Goal: Register for event/course

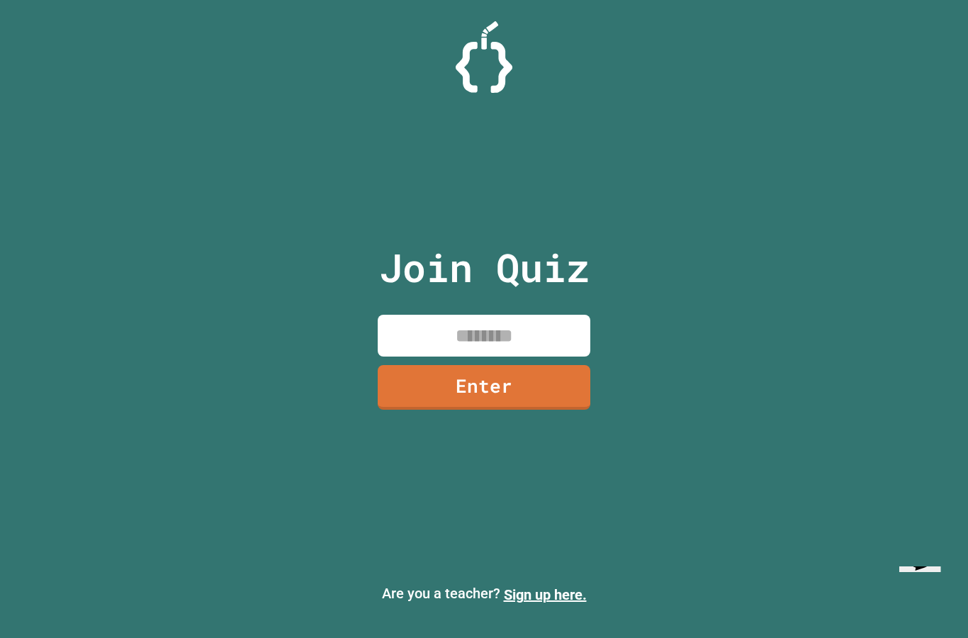
click at [456, 338] on div "Join Quiz Enter" at bounding box center [484, 318] width 239 height 567
click at [542, 353] on input at bounding box center [484, 336] width 213 height 42
click at [436, 408] on link "Enter" at bounding box center [484, 387] width 213 height 45
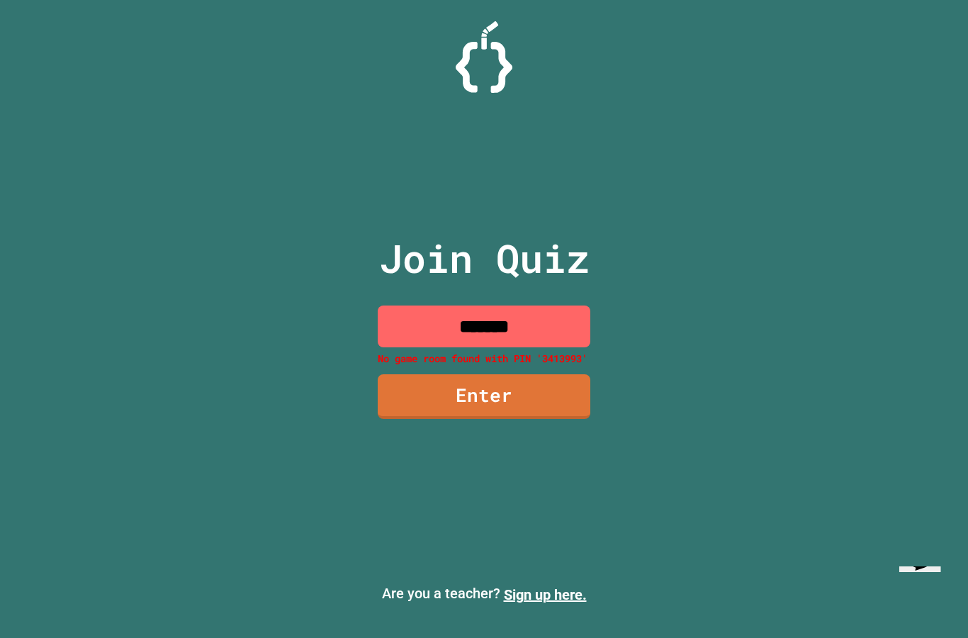
click at [491, 347] on input "*******" at bounding box center [484, 327] width 213 height 42
type input "********"
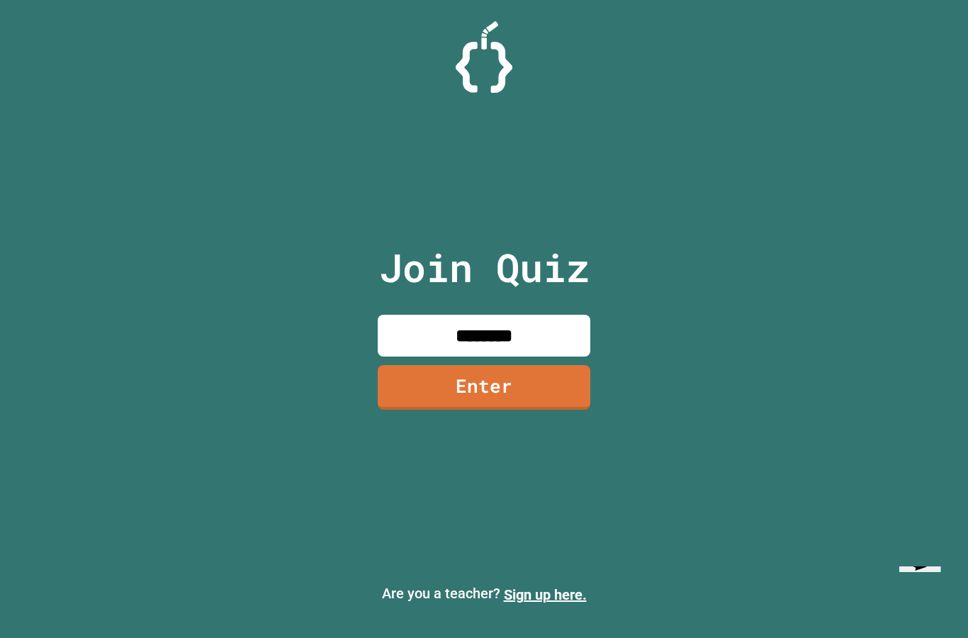
click at [427, 405] on link "Enter" at bounding box center [484, 387] width 213 height 45
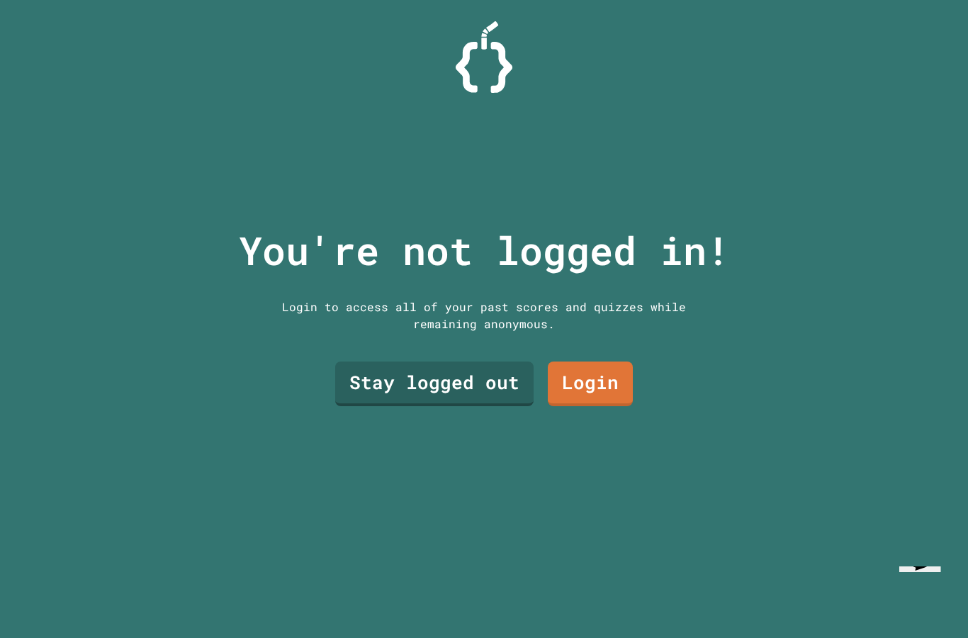
click at [589, 406] on link "Login" at bounding box center [590, 384] width 85 height 45
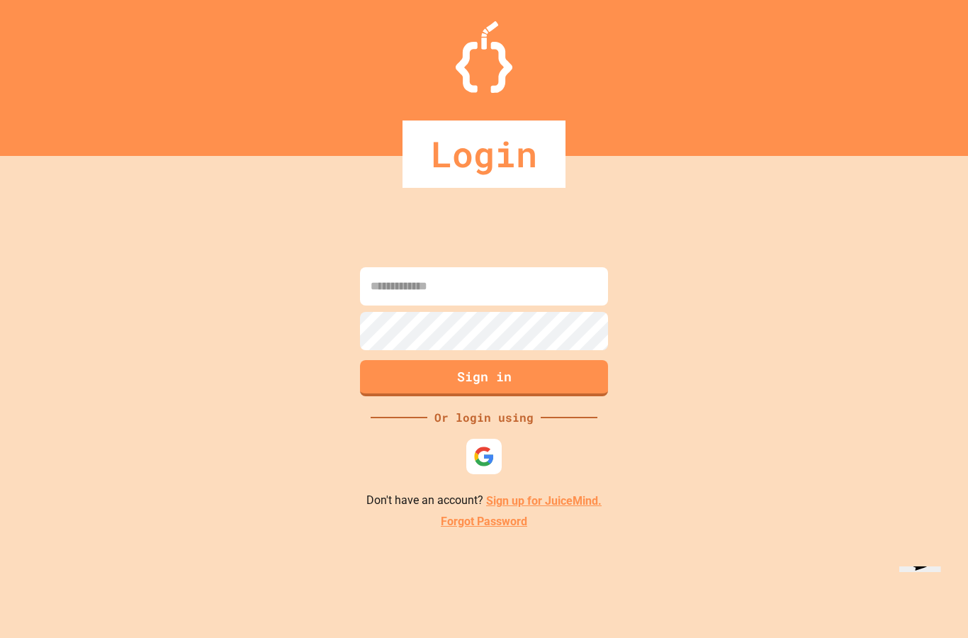
click at [425, 306] on input at bounding box center [484, 286] width 248 height 38
type input "**********"
click at [483, 469] on img at bounding box center [484, 456] width 23 height 23
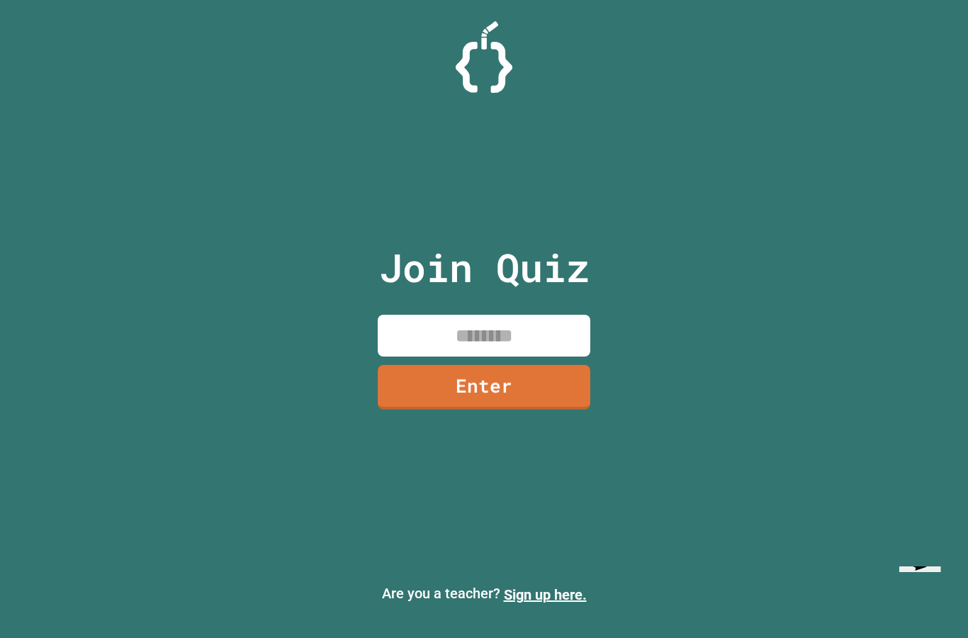
click at [441, 357] on input at bounding box center [484, 336] width 213 height 42
type input "********"
click at [585, 410] on link "Enter" at bounding box center [484, 387] width 213 height 45
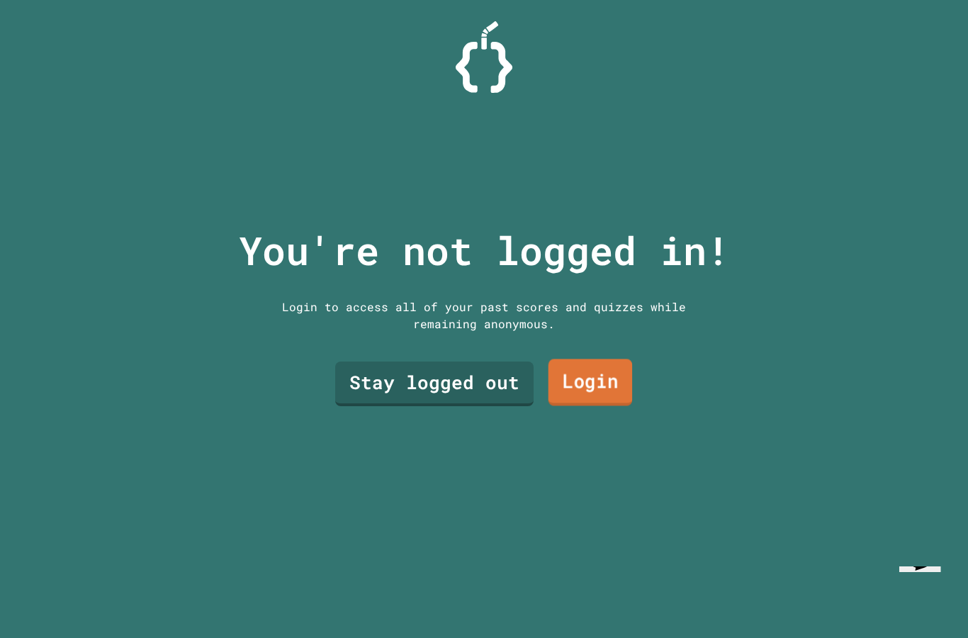
click at [586, 405] on link "Login" at bounding box center [591, 382] width 84 height 47
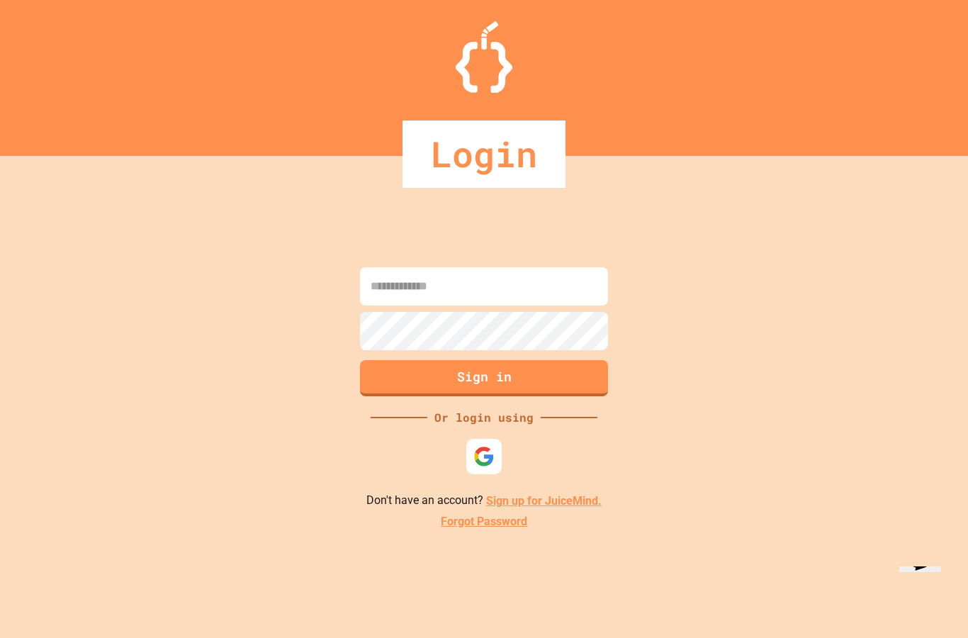
click at [408, 303] on input at bounding box center [484, 286] width 248 height 38
type input "*"
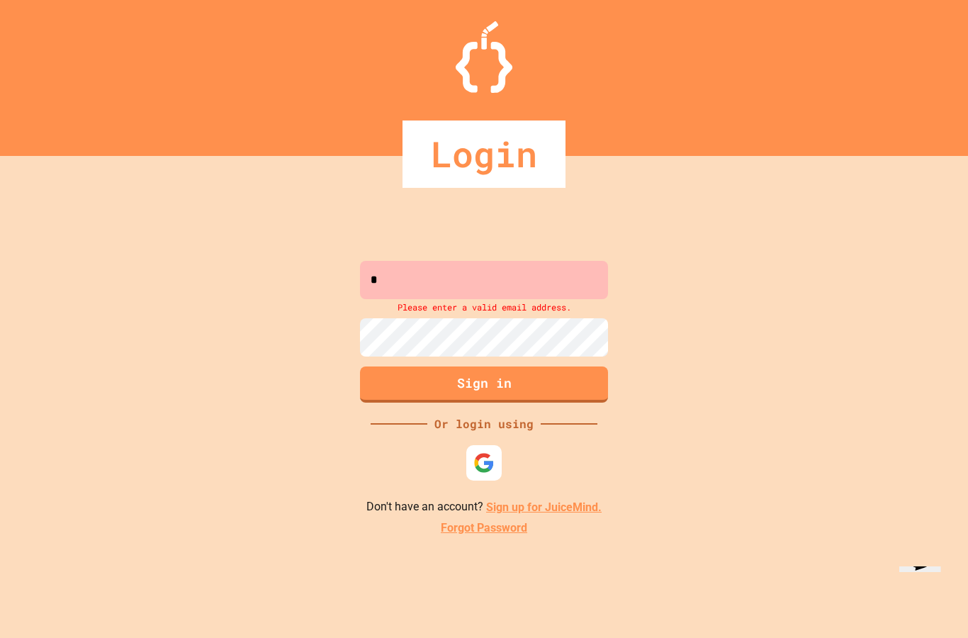
click at [534, 514] on link "Sign up for JuiceMind." at bounding box center [544, 506] width 116 height 13
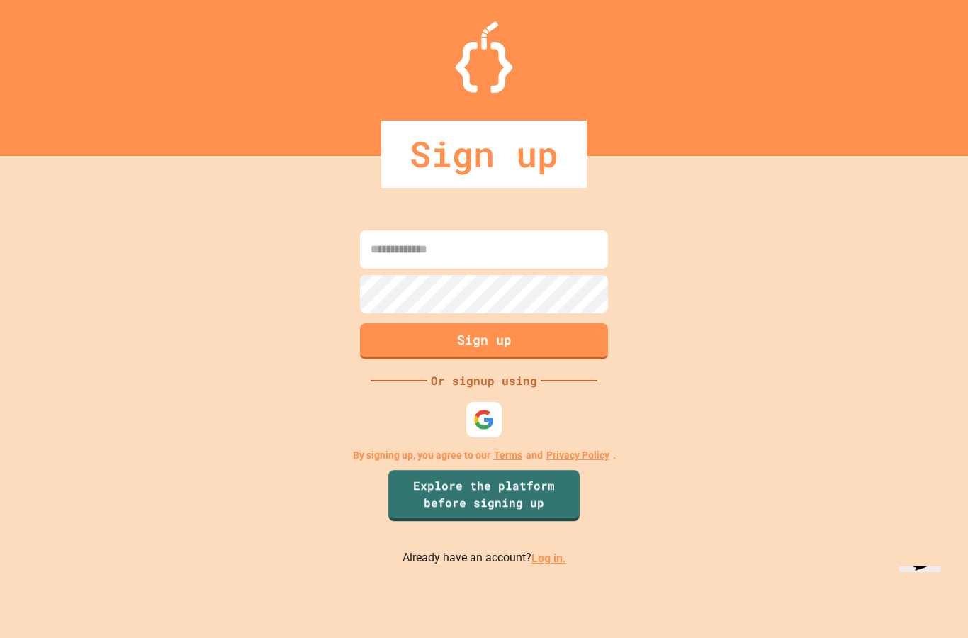
click at [391, 269] on input at bounding box center [484, 249] width 248 height 38
type input "**********"
click at [408, 359] on button "Sign up" at bounding box center [484, 341] width 248 height 36
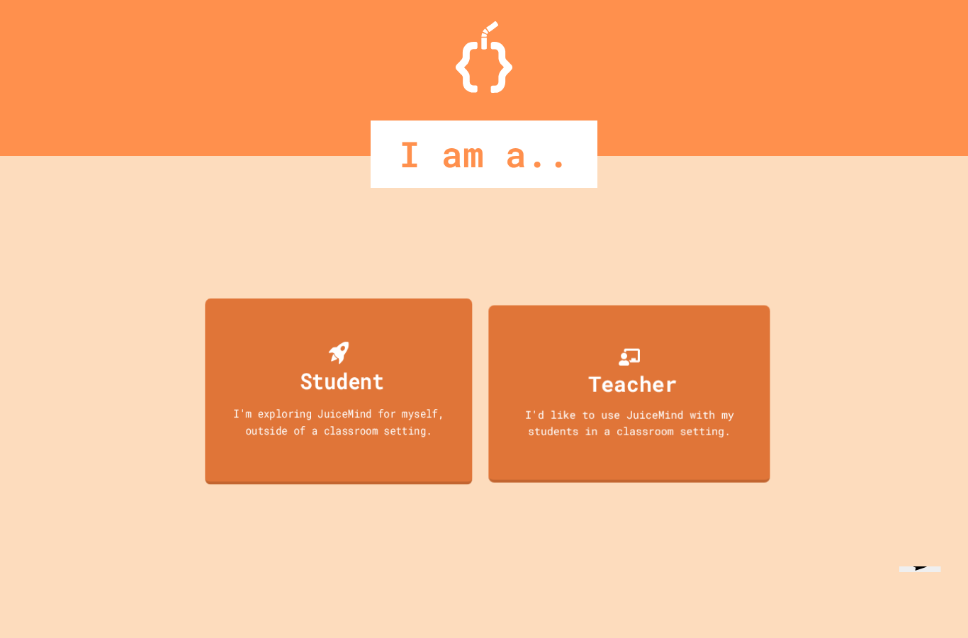
click at [393, 438] on div "I'm exploring JuiceMind for myself, outside of a classroom setting." at bounding box center [338, 421] width 240 height 33
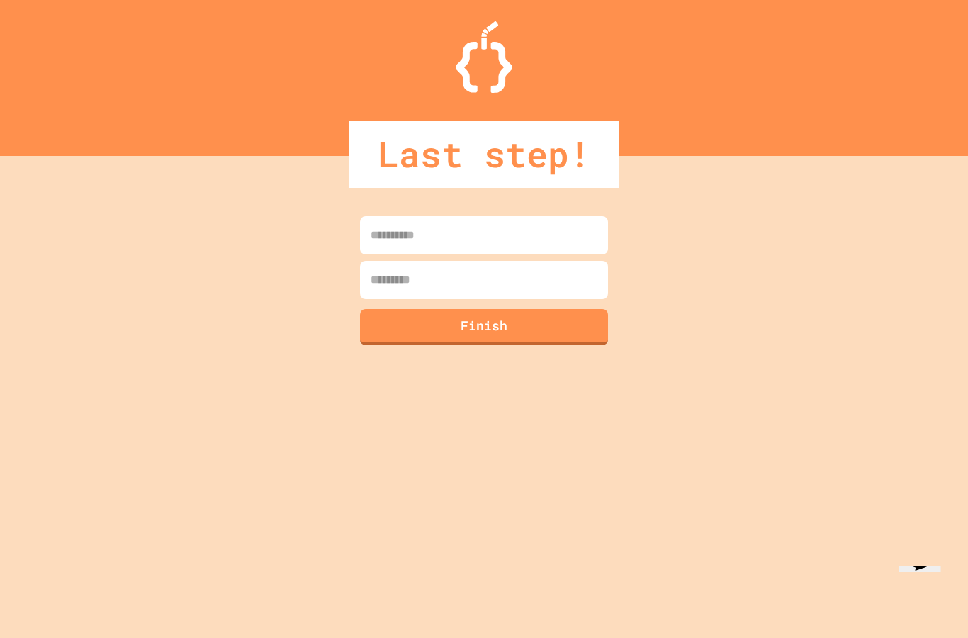
click at [393, 244] on input at bounding box center [484, 235] width 248 height 38
type input "****"
click at [397, 283] on input at bounding box center [484, 280] width 248 height 38
type input "*****"
click at [403, 330] on button "Finish" at bounding box center [484, 327] width 248 height 36
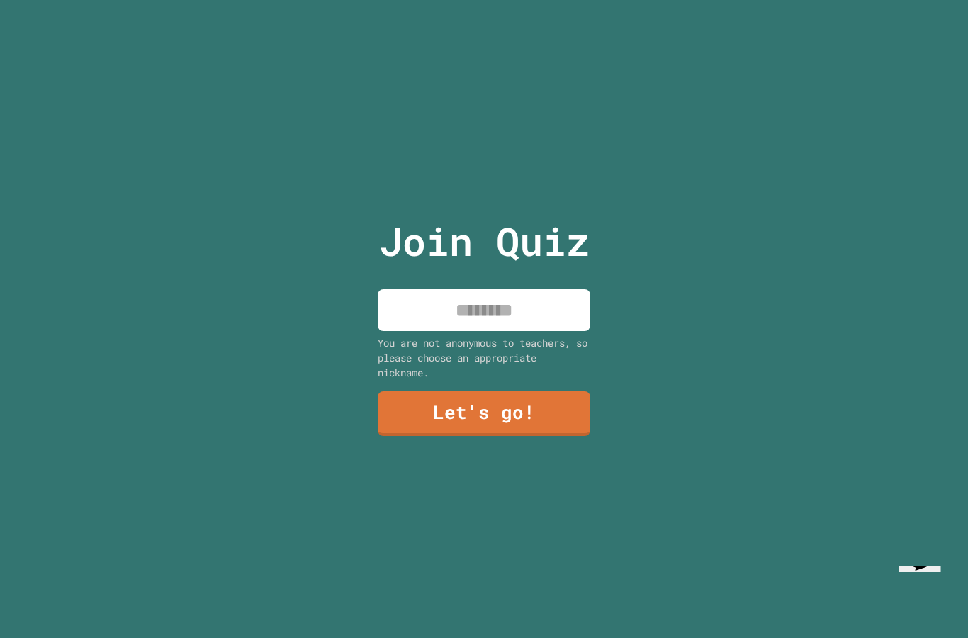
click at [424, 331] on input at bounding box center [484, 310] width 213 height 42
type input "****"
click at [426, 436] on link "Let's go!" at bounding box center [484, 413] width 213 height 45
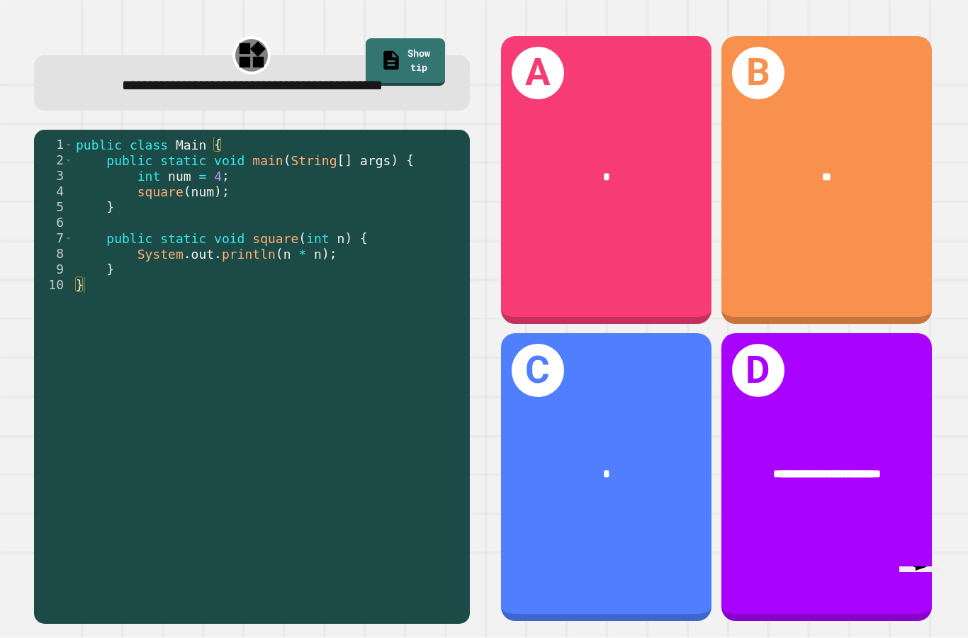
click at [815, 186] on div "**" at bounding box center [827, 177] width 163 height 18
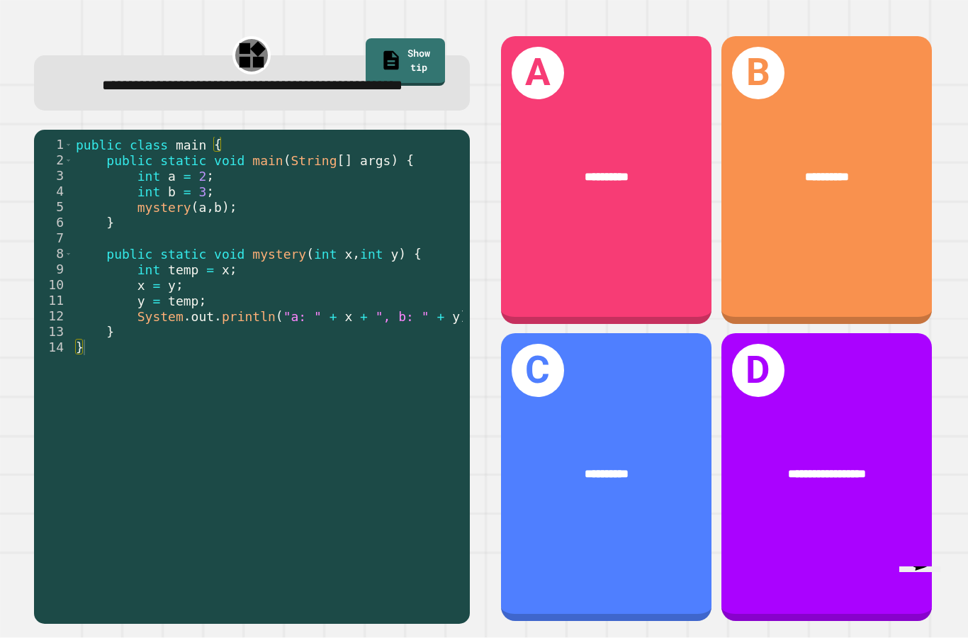
scroll to position [44, 0]
click at [816, 408] on div "**********" at bounding box center [827, 477] width 211 height 288
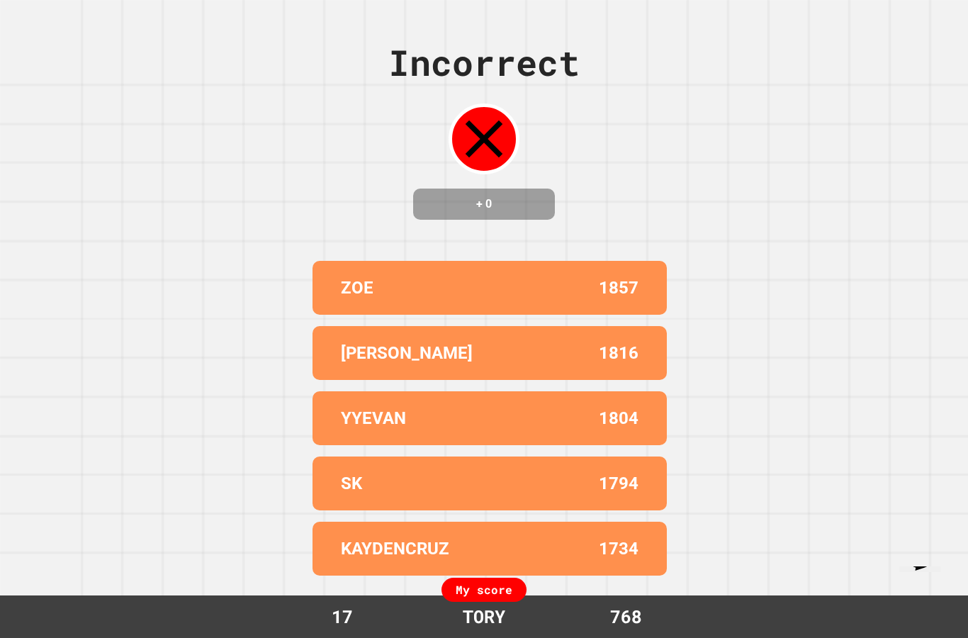
scroll to position [57, 0]
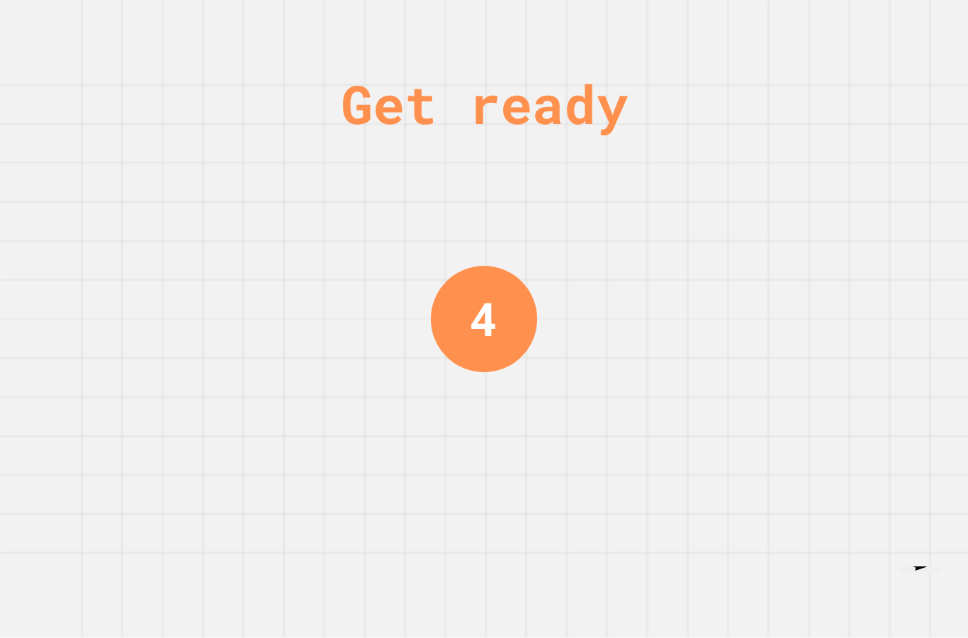
click at [159, 487] on div "Get ready 4" at bounding box center [484, 319] width 968 height 638
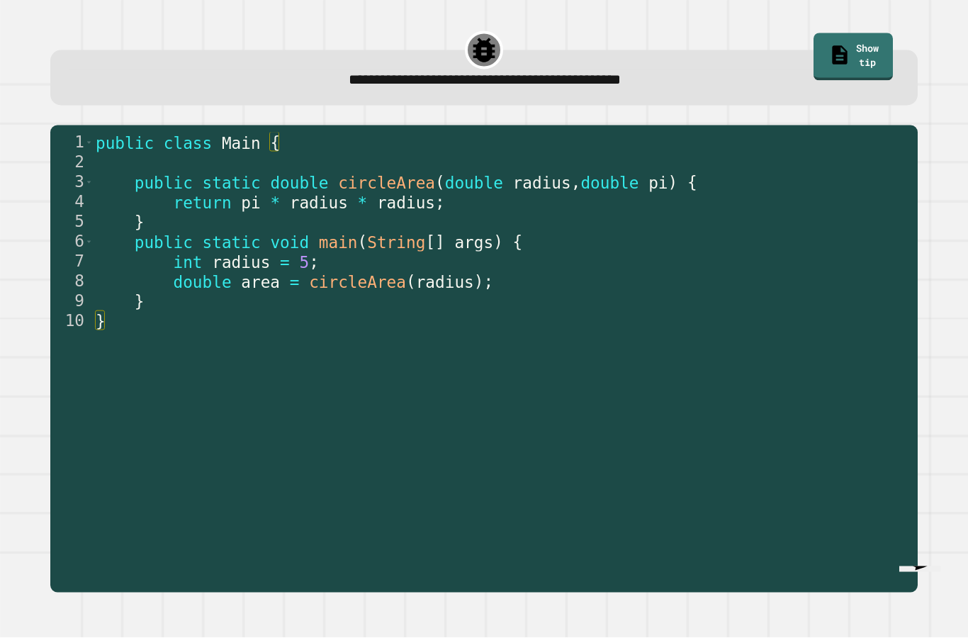
scroll to position [32, 0]
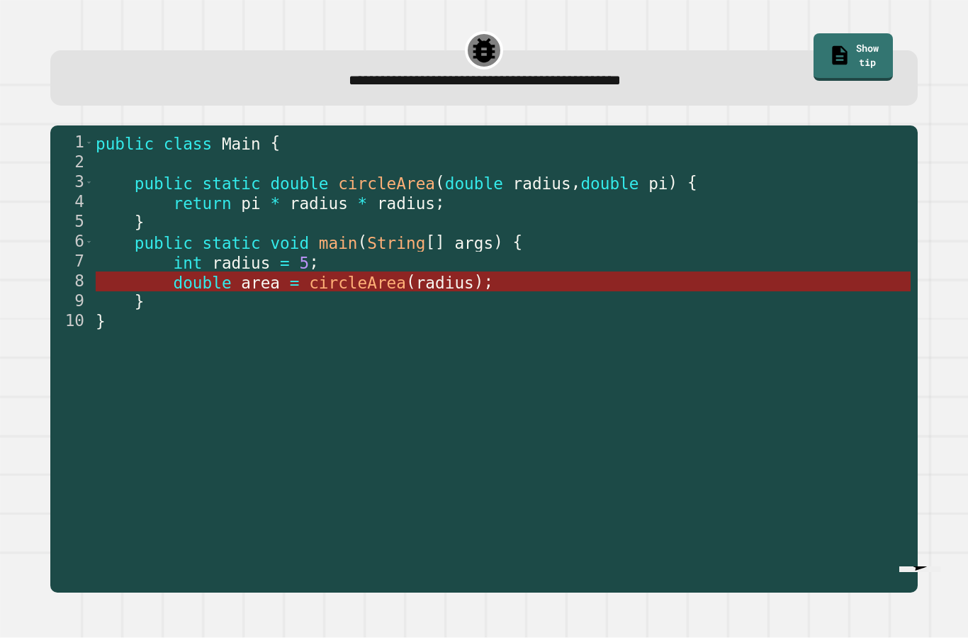
click at [269, 273] on span "area" at bounding box center [261, 282] width 39 height 18
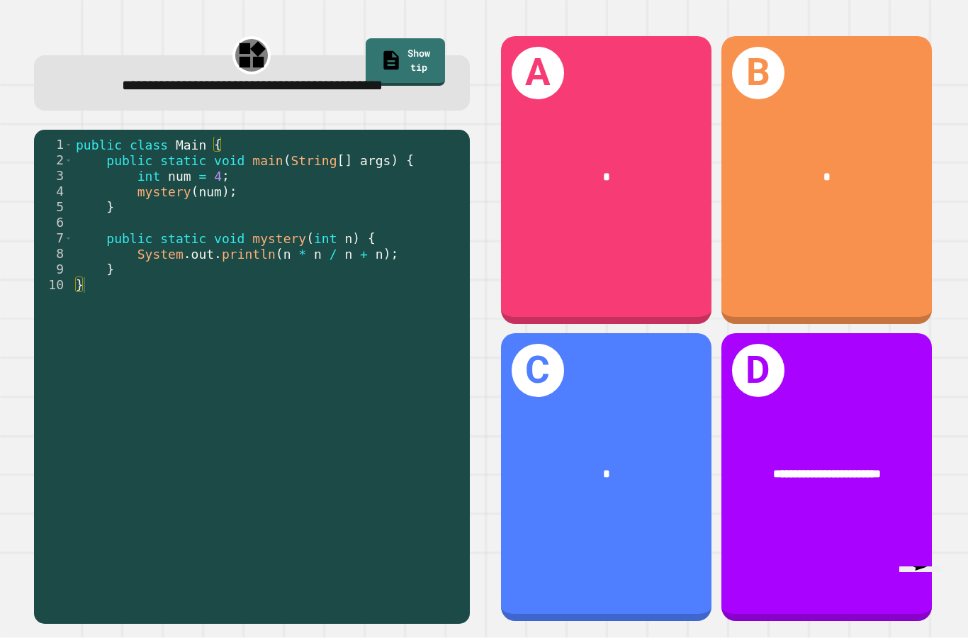
click at [837, 145] on div "*" at bounding box center [827, 177] width 211 height 65
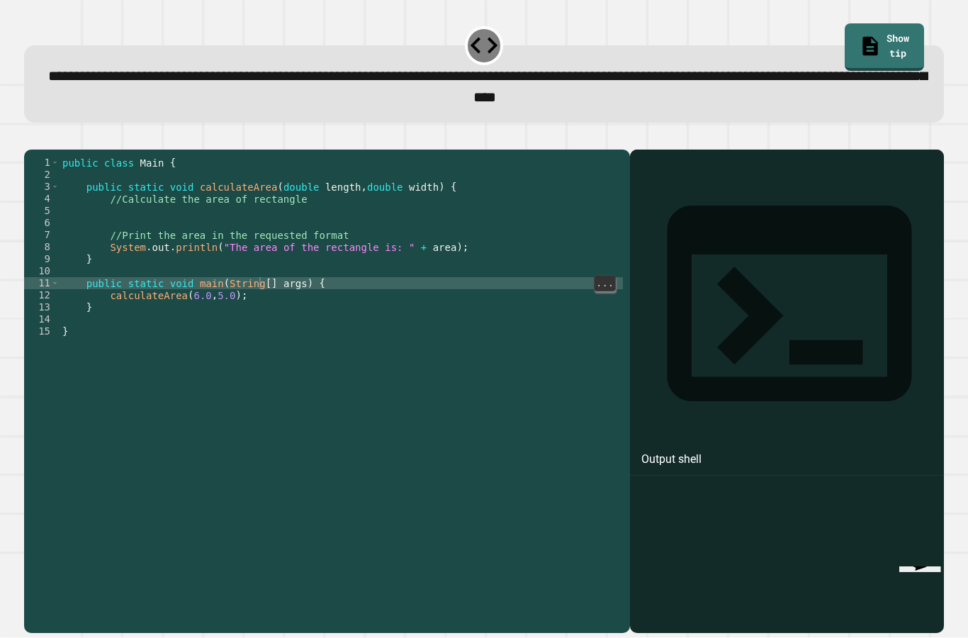
click at [250, 286] on div "public class Main { public static void calculateArea ( double length , double w…" at bounding box center [342, 416] width 564 height 518
click at [272, 279] on div "public class Main { public static void calculateArea ( double length , double w…" at bounding box center [342, 416] width 564 height 518
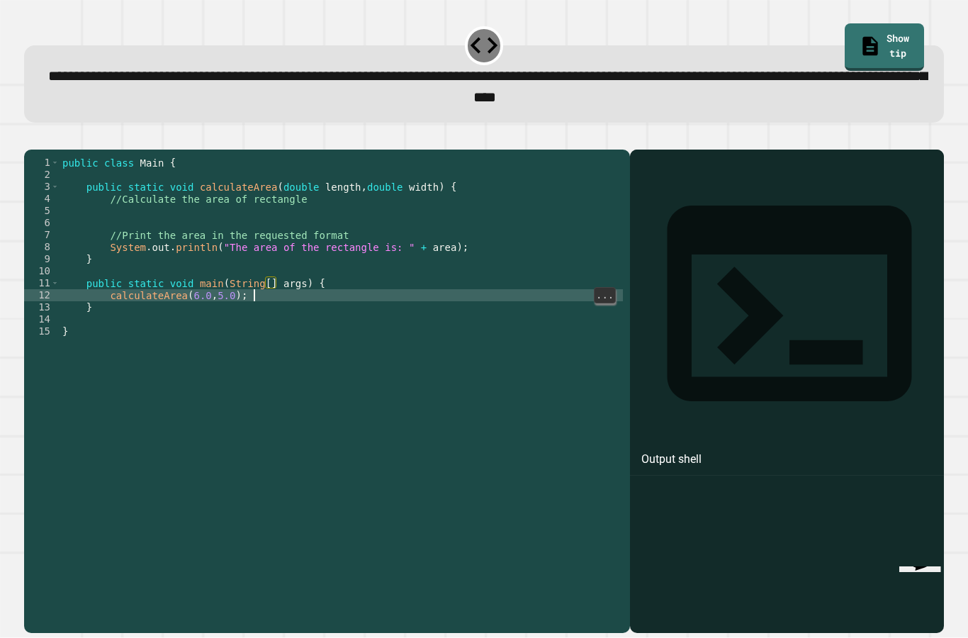
click at [267, 287] on div "public class Main { public static void calculateArea ( double length , double w…" at bounding box center [342, 416] width 564 height 518
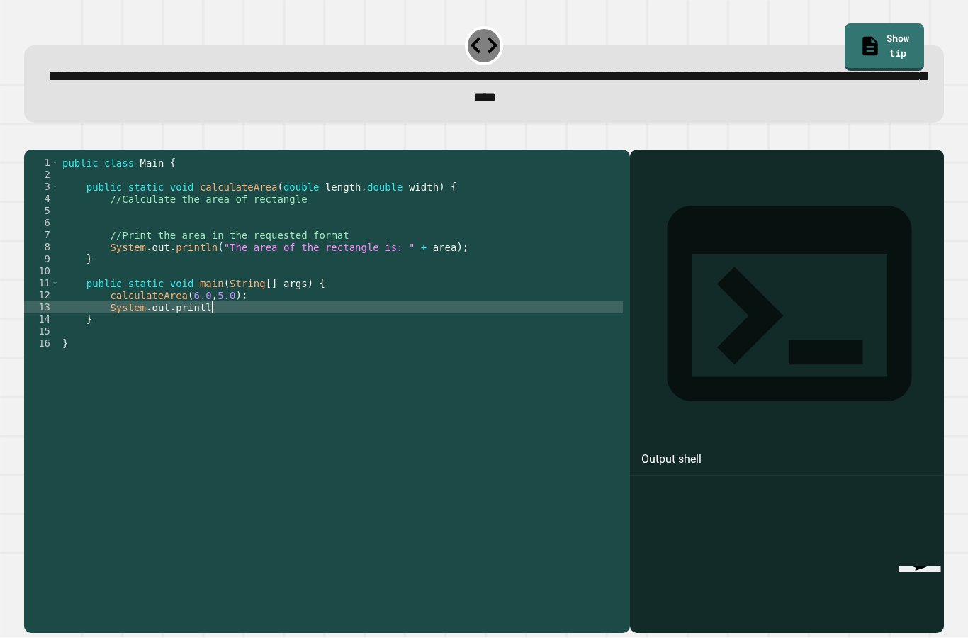
scroll to position [13, 28]
click at [127, 199] on div "public class Main { public static void calculateArea ( double length , double w…" at bounding box center [342, 416] width 564 height 518
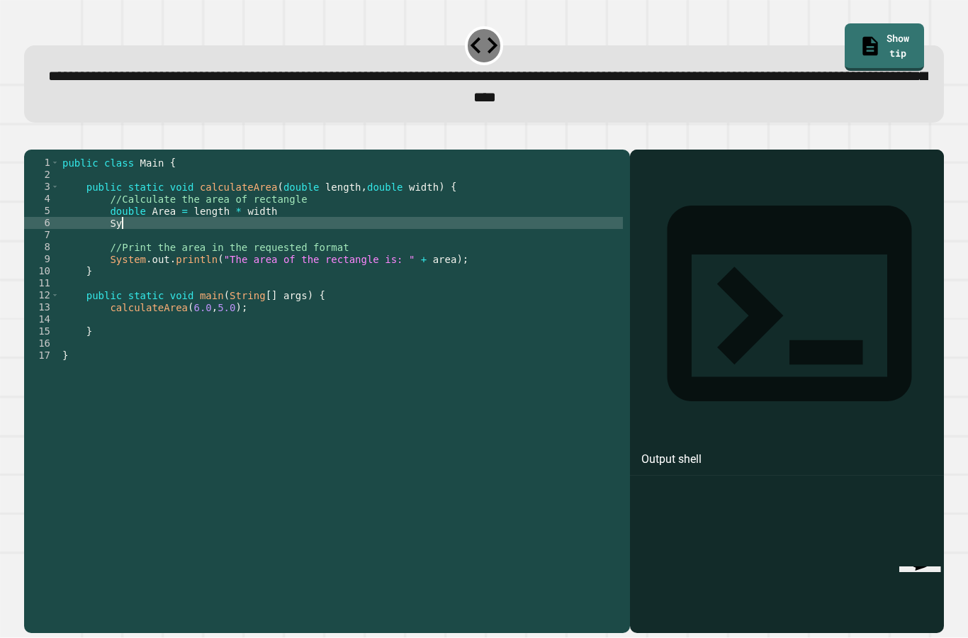
scroll to position [13, 35]
click at [157, 201] on div "public class Main { public static void calculateArea ( double length , double w…" at bounding box center [342, 416] width 564 height 518
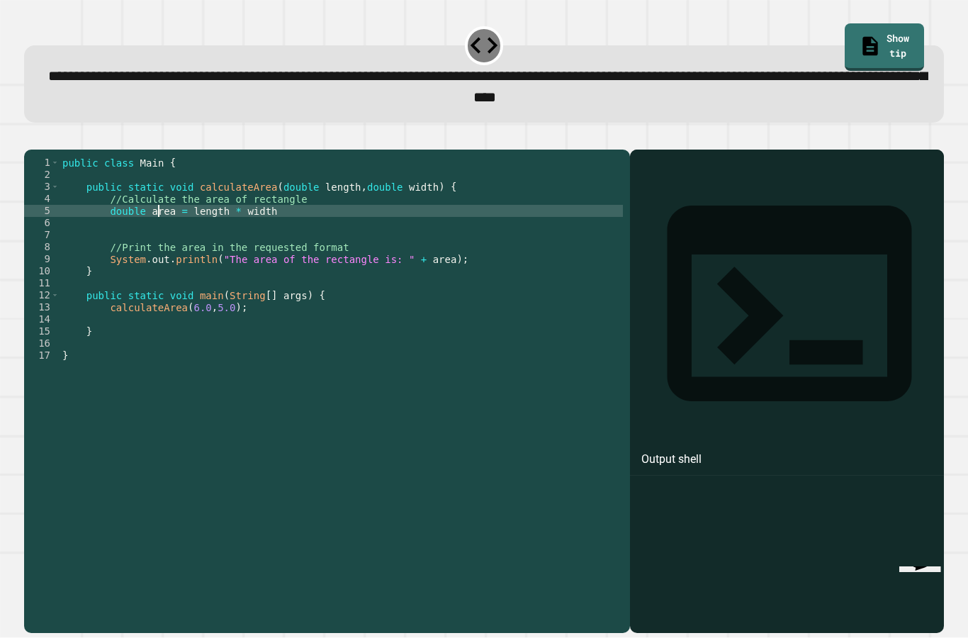
scroll to position [13, 23]
click at [449, 346] on div "public class Main { public static void calculateArea ( double length , double w…" at bounding box center [342, 416] width 564 height 518
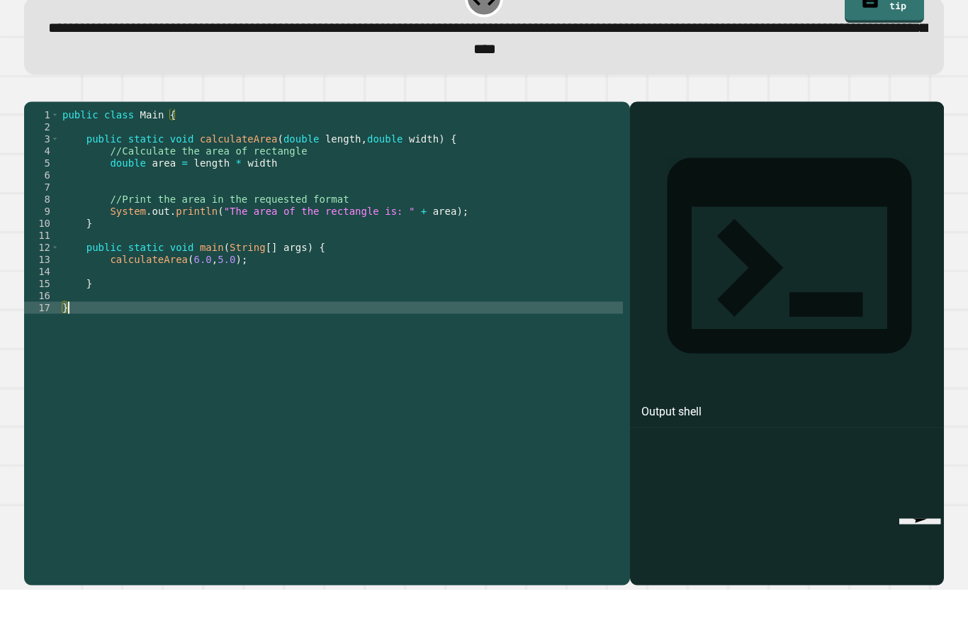
scroll to position [0, 0]
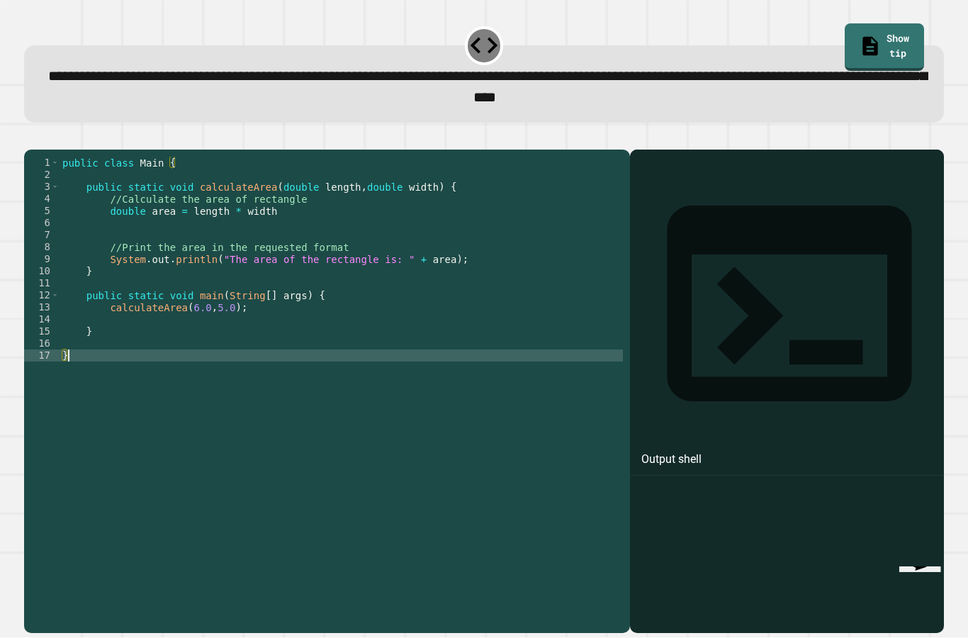
click at [360, 361] on div "public class Main { public static void calculateArea ( double length , double w…" at bounding box center [342, 416] width 564 height 518
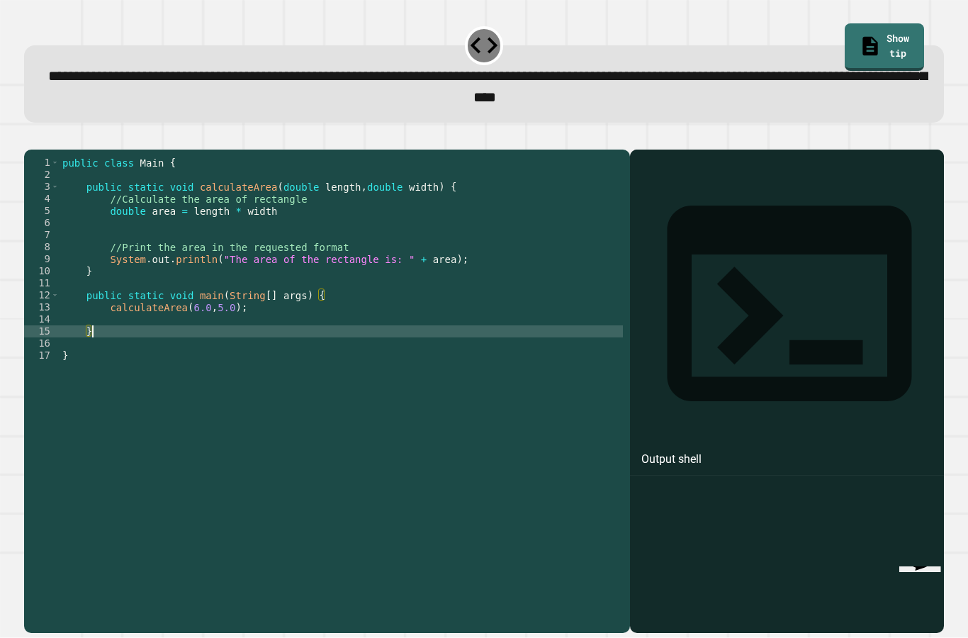
click at [190, 379] on div "public class Main { public static void calculateArea ( double length , double w…" at bounding box center [342, 416] width 564 height 518
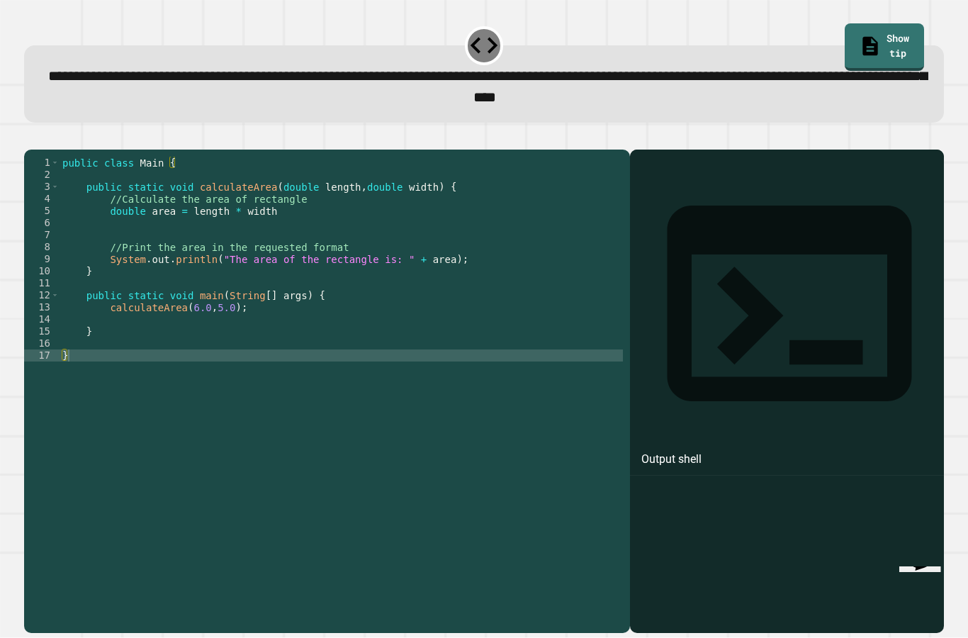
click at [656, 150] on div at bounding box center [484, 141] width 920 height 17
click at [60, 138] on icon "button" at bounding box center [60, 138] width 0 height 0
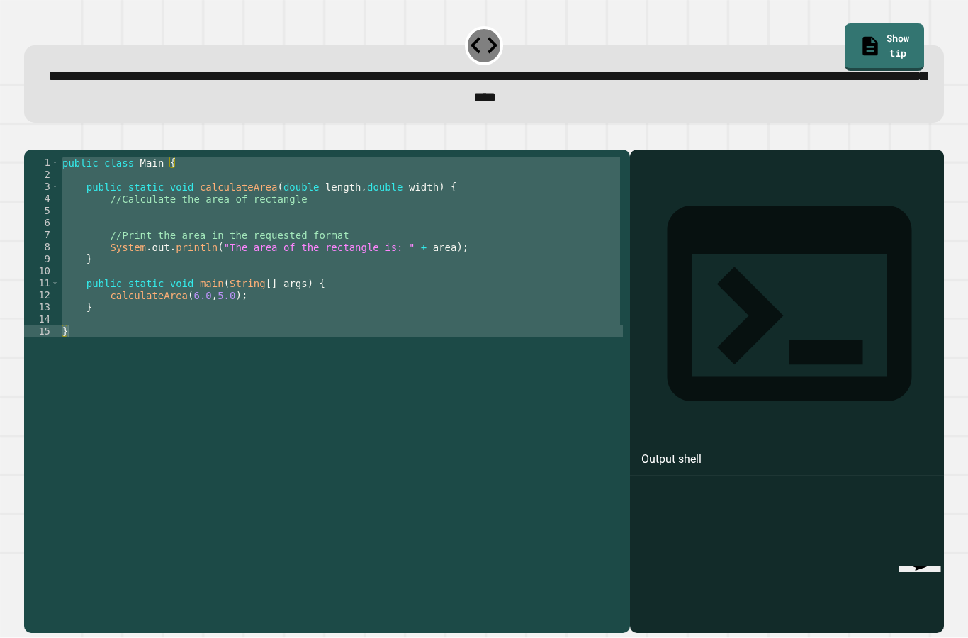
click at [21, 140] on div "********* 1 2 3 4 5 6 7 8 9 10 11 12 13 14 15 public class Main { public static…" at bounding box center [483, 383] width 929 height 510
click at [169, 209] on div "public class Main { public static void calculateArea ( double length , double w…" at bounding box center [342, 416] width 564 height 518
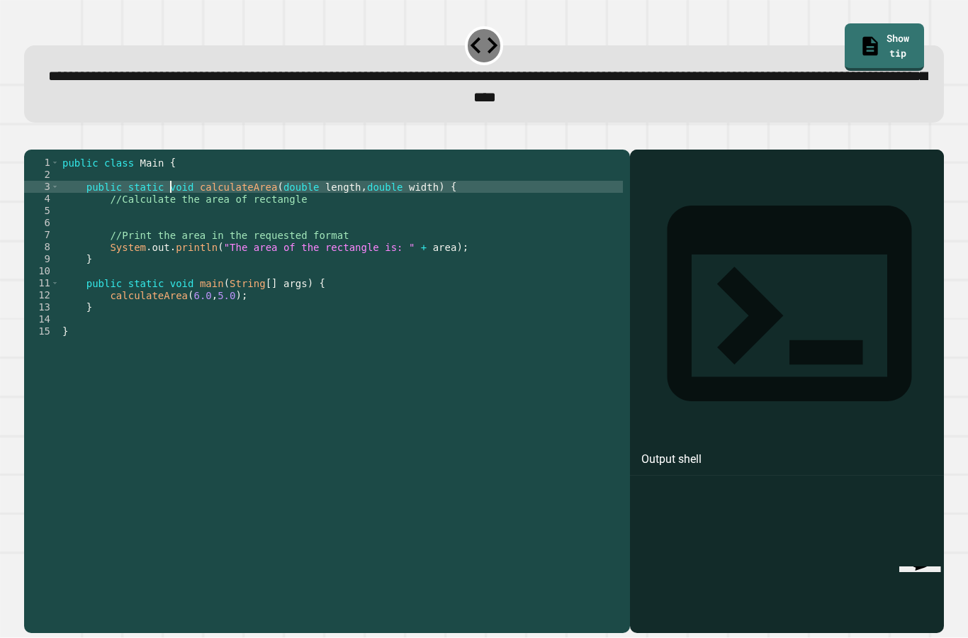
click at [171, 233] on div "public class Main { public static void calculateArea ( double length , double w…" at bounding box center [342, 416] width 564 height 518
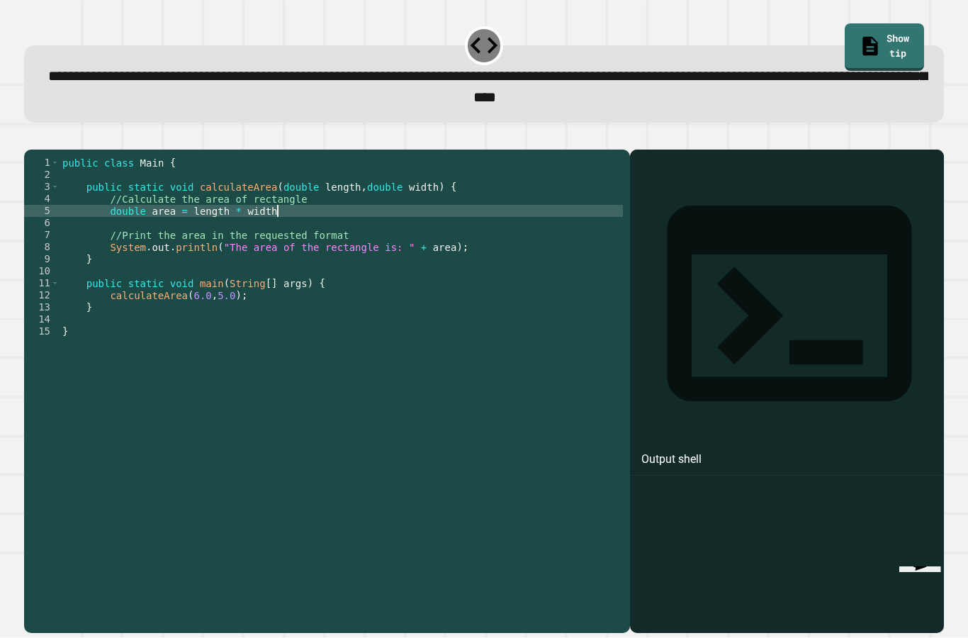
scroll to position [13, 52]
type textarea "**********"
click at [31, 138] on icon "button" at bounding box center [31, 138] width 0 height 0
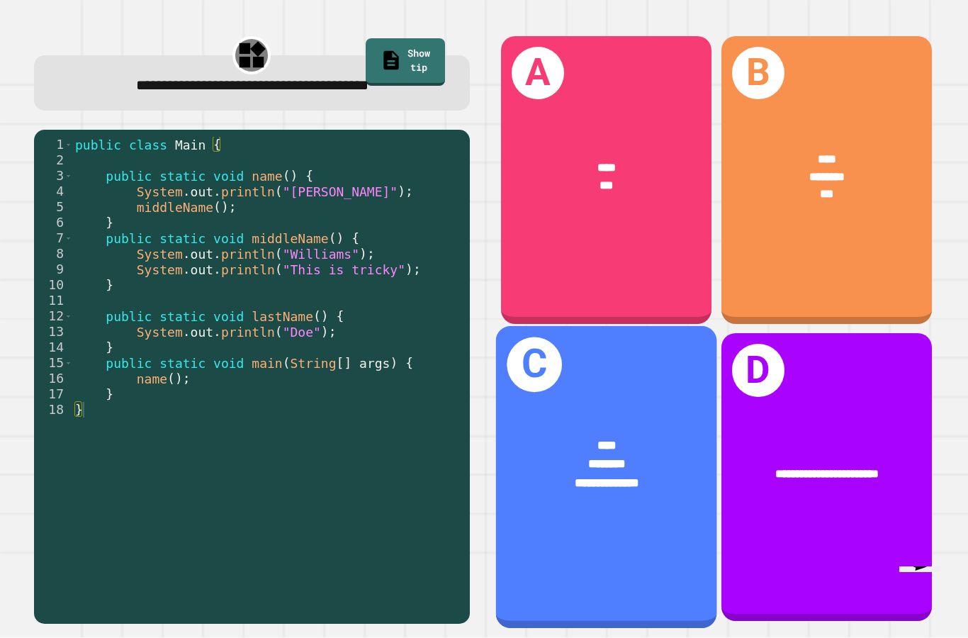
click at [620, 510] on div at bounding box center [607, 501] width 172 height 18
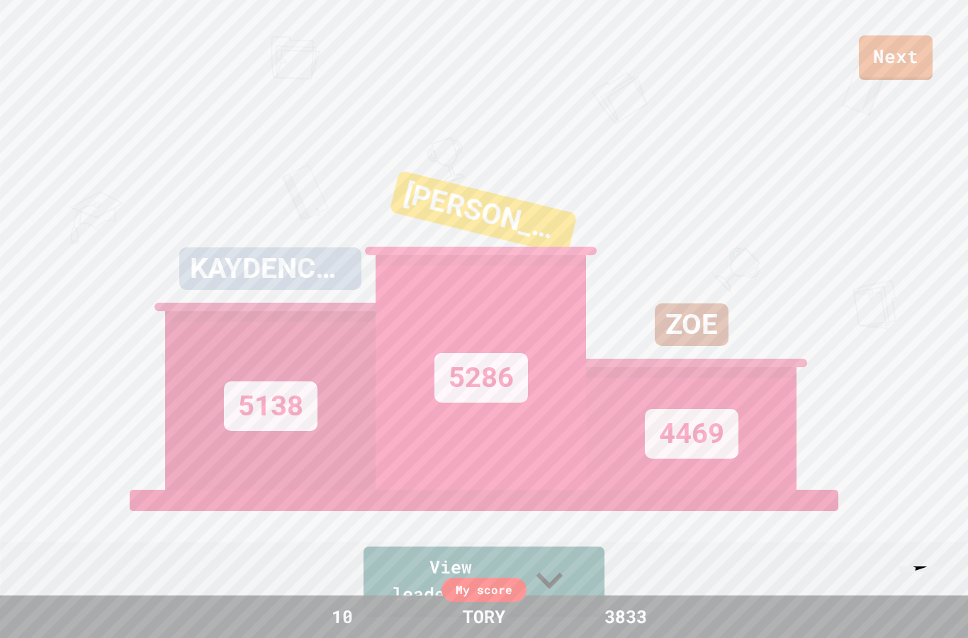
click at [150, 350] on div "Next KAYDENCRUZ 5138 ETHAN 5286 ZOE 4469 View leaderboard" at bounding box center [484, 319] width 968 height 638
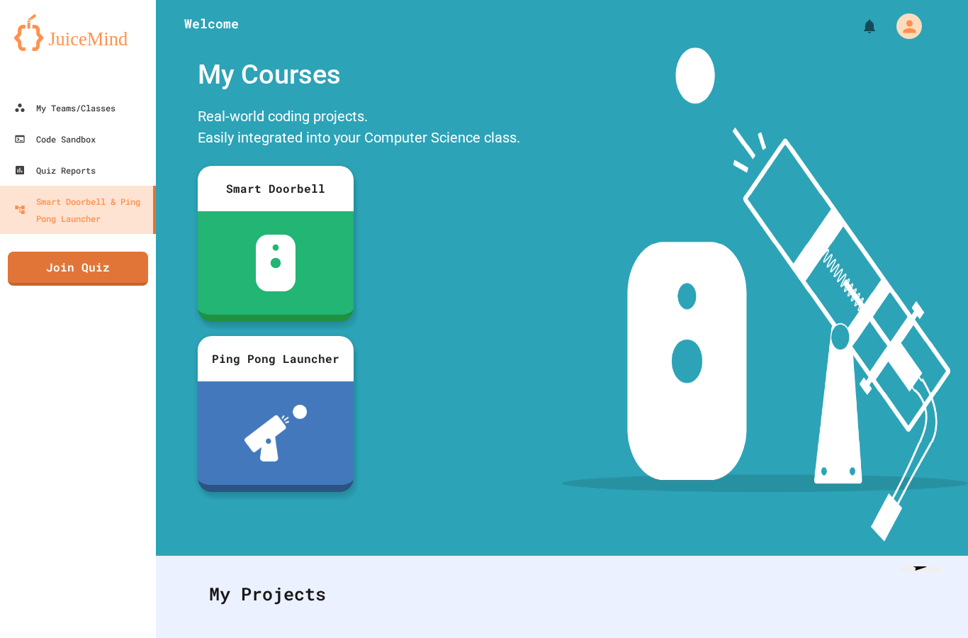
click at [72, 269] on link "Join Quiz" at bounding box center [78, 269] width 140 height 34
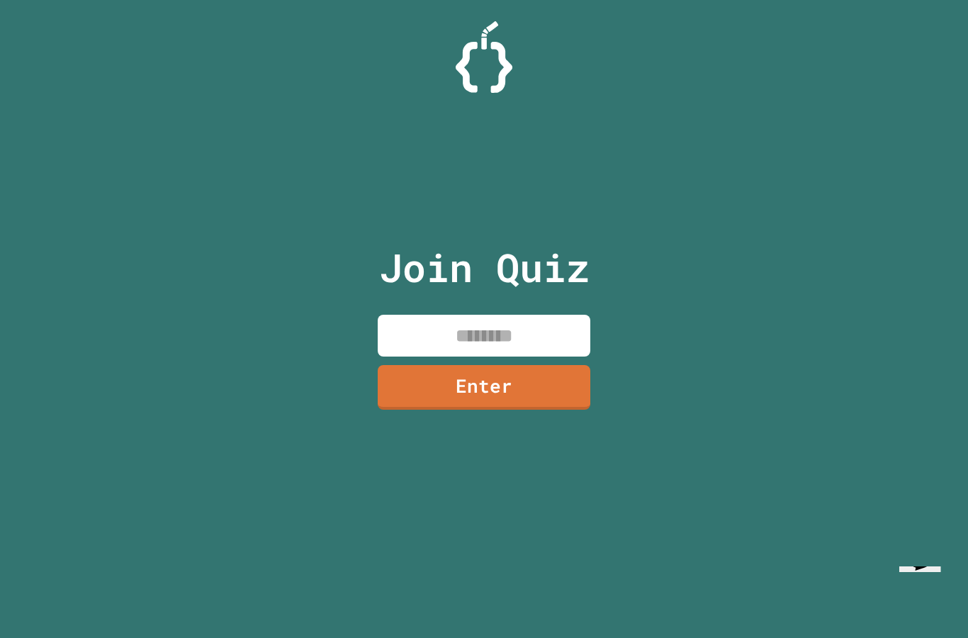
click at [427, 357] on input at bounding box center [484, 336] width 213 height 42
type input "********"
click at [422, 410] on link "Enter" at bounding box center [484, 387] width 213 height 45
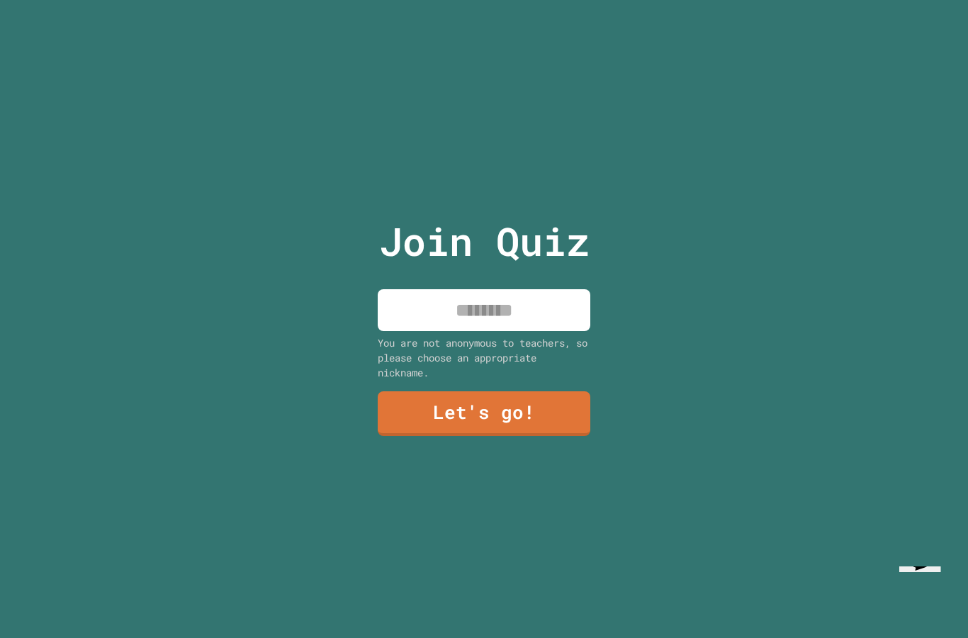
click at [424, 331] on input at bounding box center [484, 310] width 213 height 42
type input "****"
click at [457, 436] on link "Let's go!" at bounding box center [484, 413] width 213 height 45
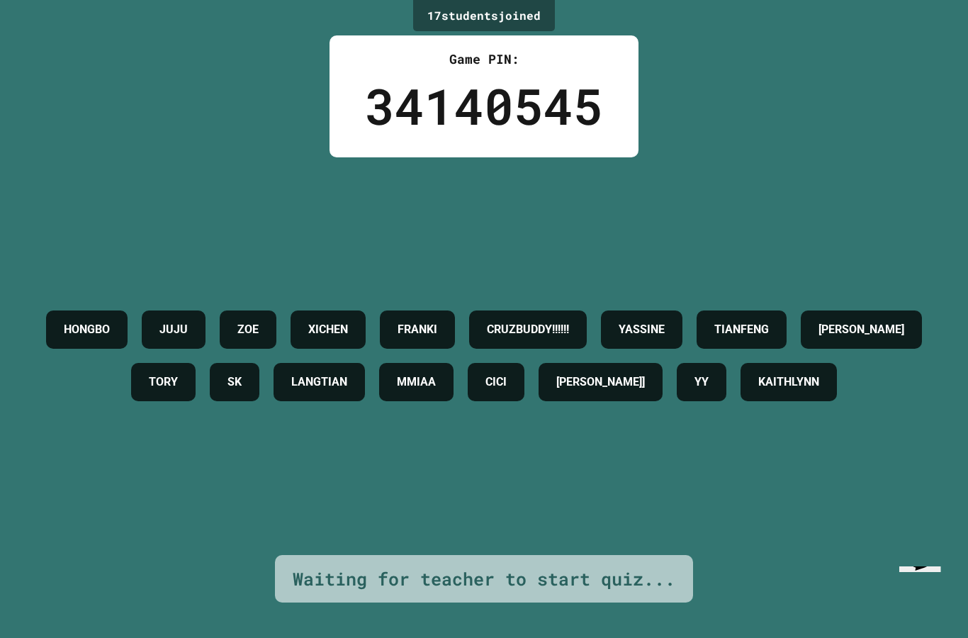
click at [142, 502] on div "HONGBO JUJU [PERSON_NAME] CRUZBUDDY!!!!!! YASSINE TIANFENG [PERSON_NAME] SK LAN…" at bounding box center [483, 356] width 897 height 398
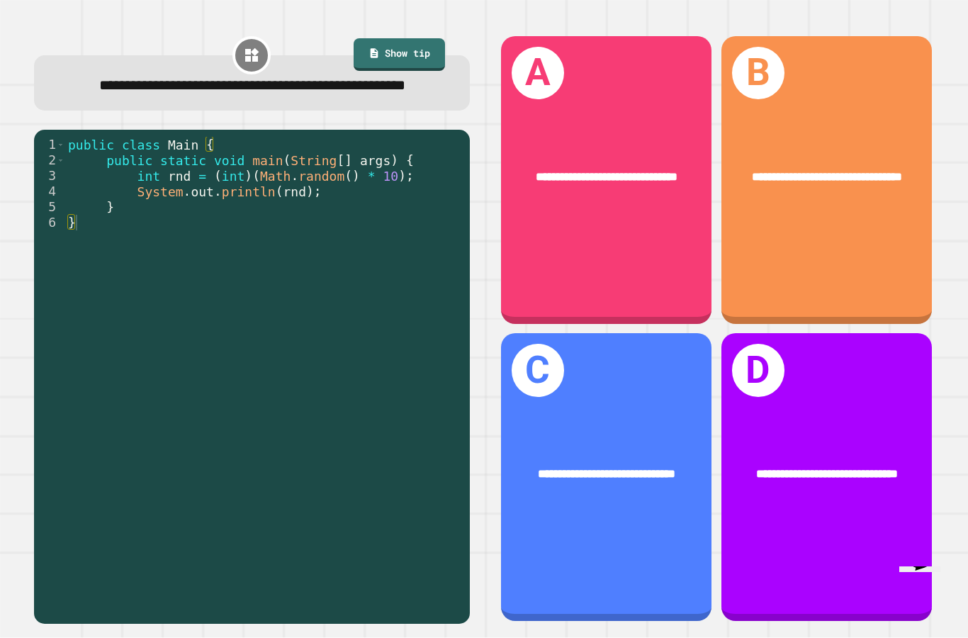
click at [590, 493] on div "**********" at bounding box center [606, 474] width 211 height 65
click at [841, 285] on div "**********" at bounding box center [827, 180] width 211 height 288
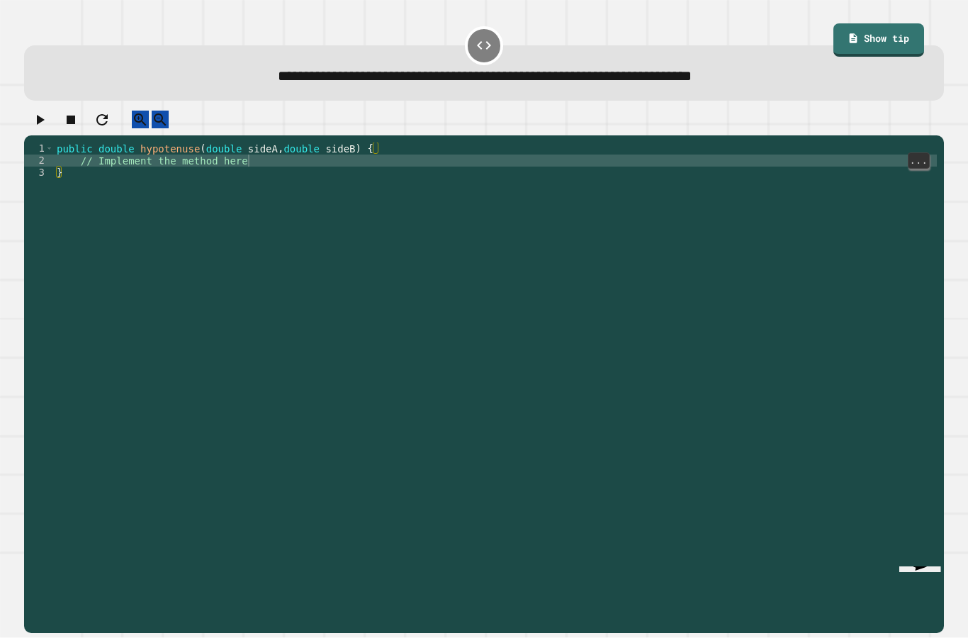
click at [275, 174] on div "public double hypotenuse ( double sideA , double sideB ) { // Implement the met…" at bounding box center [495, 413] width 883 height 542
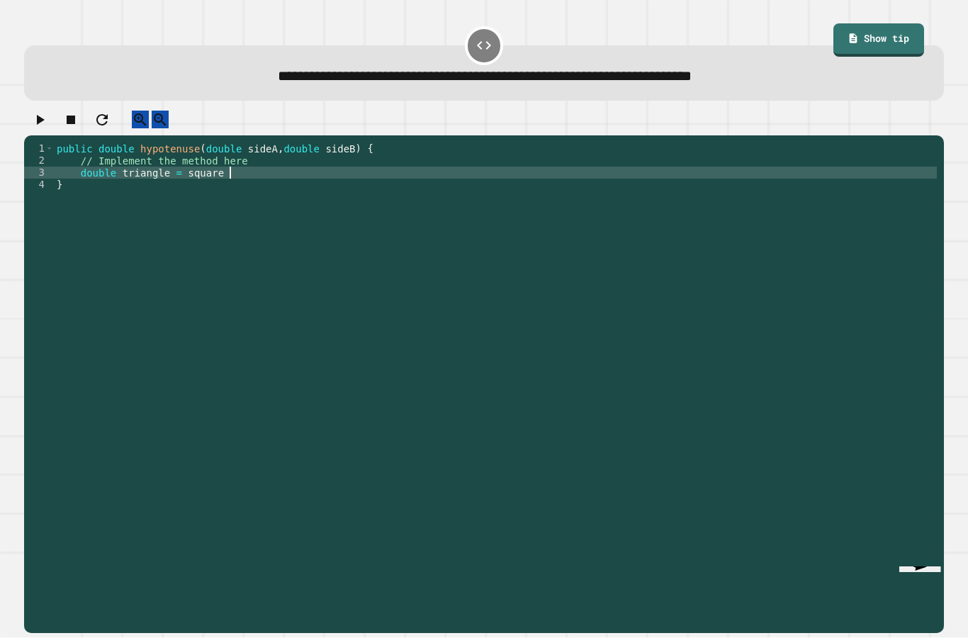
scroll to position [13, 17]
click at [252, 178] on div "public double hypotenuse ( double sideA , double sideB ) { // Implement the met…" at bounding box center [495, 413] width 883 height 542
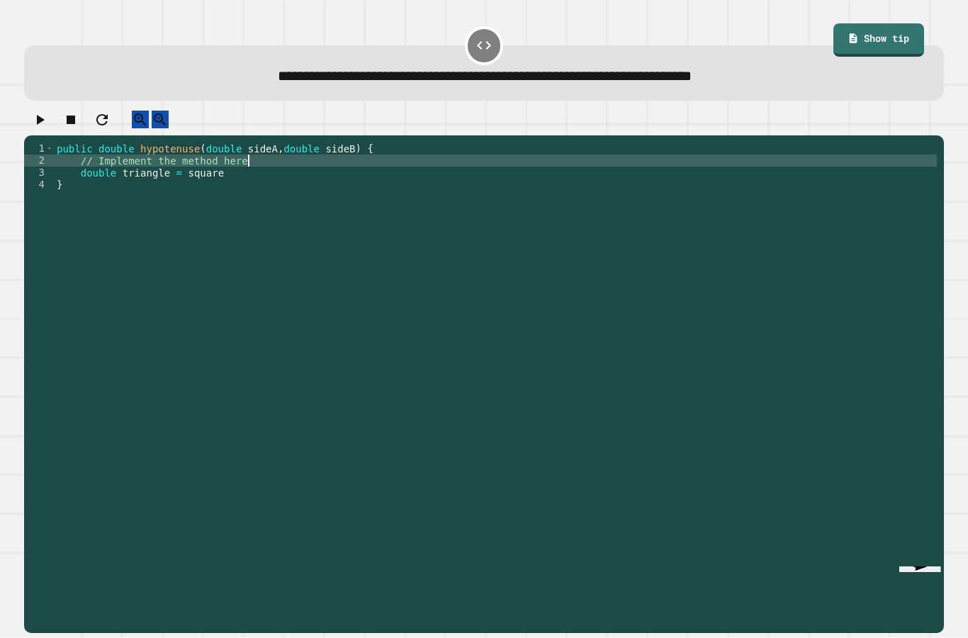
click at [235, 182] on div "public double hypotenuse ( double sideA , double sideB ) { // Implement the met…" at bounding box center [495, 413] width 883 height 542
click at [243, 184] on div "public double hypotenuse ( double sideA , double sideB ) { // Implement the met…" at bounding box center [495, 413] width 883 height 542
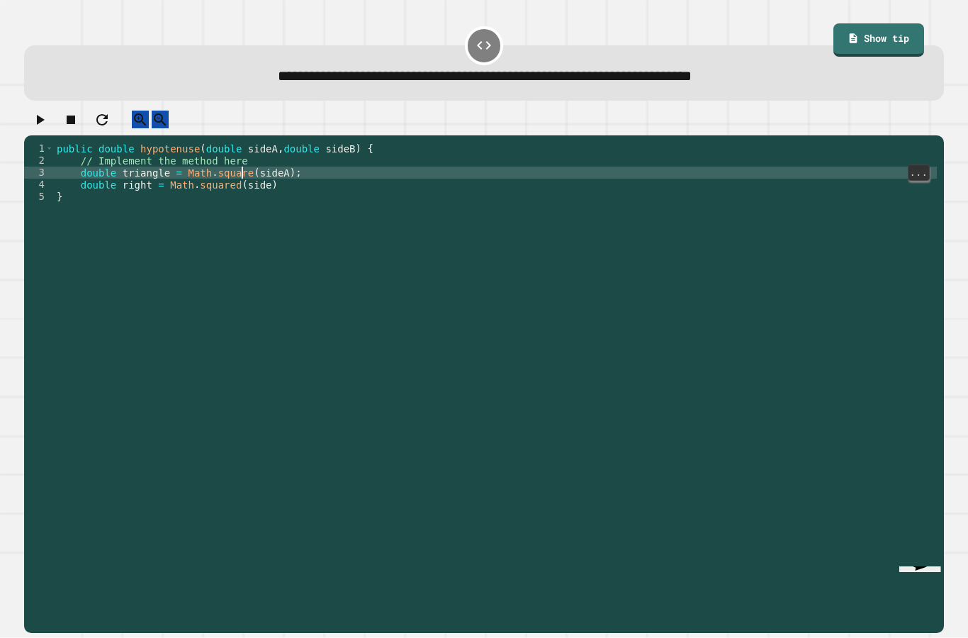
click at [251, 189] on div "public double hypotenuse ( double sideA , double sideB ) { // Implement the met…" at bounding box center [495, 413] width 883 height 542
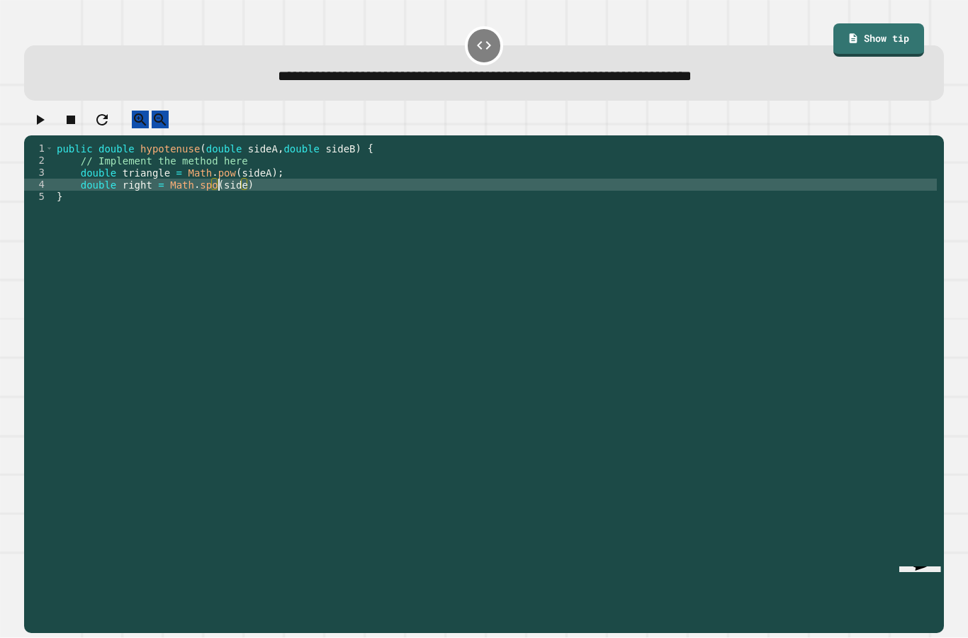
scroll to position [13, 35]
click at [206, 198] on div "public double hypotenuse ( double sideA , double sideB ) { // Implement the met…" at bounding box center [495, 413] width 883 height 542
click at [37, 128] on icon "button" at bounding box center [39, 119] width 17 height 17
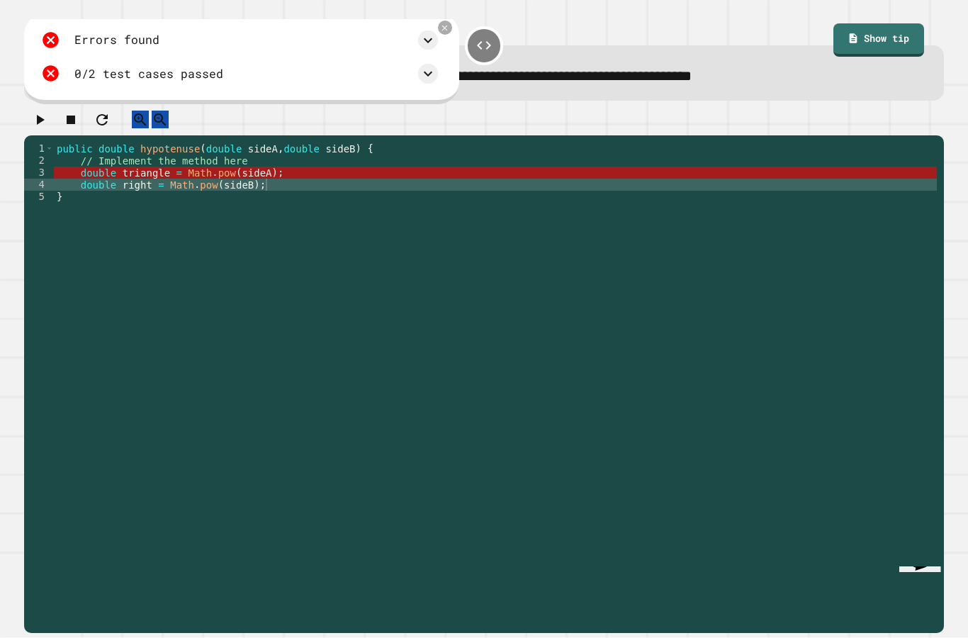
click at [237, 189] on div "public double hypotenuse ( double sideA , double sideB ) { // Implement the met…" at bounding box center [495, 413] width 883 height 542
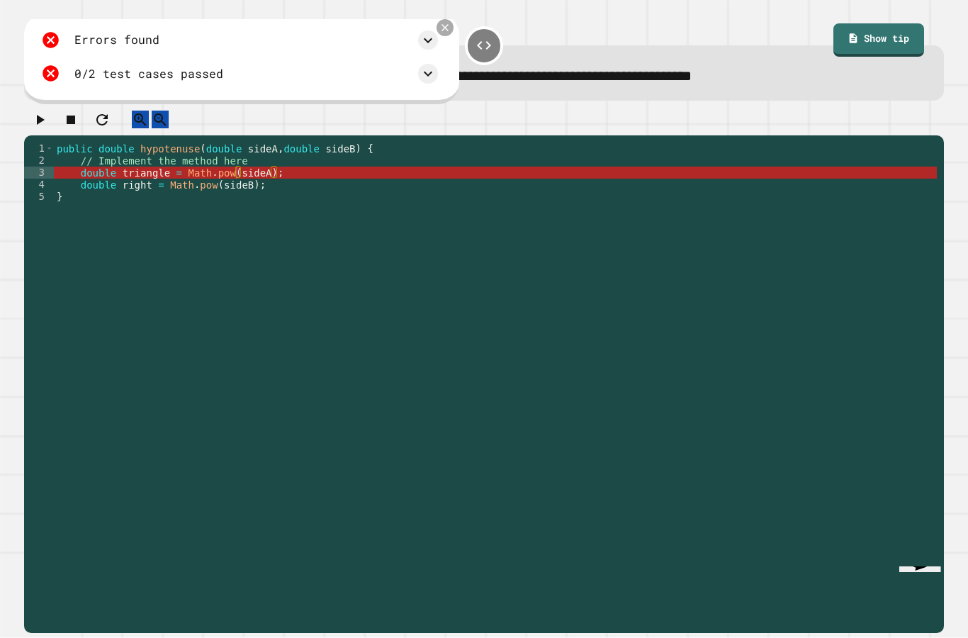
click at [450, 32] on icon at bounding box center [445, 27] width 11 height 11
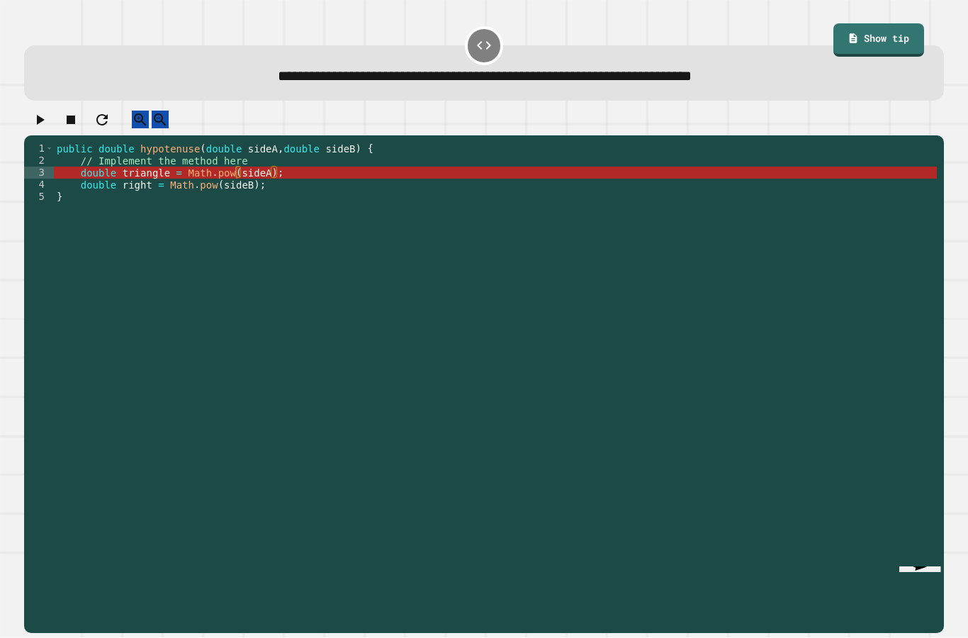
click at [136, 173] on div "public double hypotenuse ( double sideA , double sideB ) { // Implement the met…" at bounding box center [495, 413] width 883 height 542
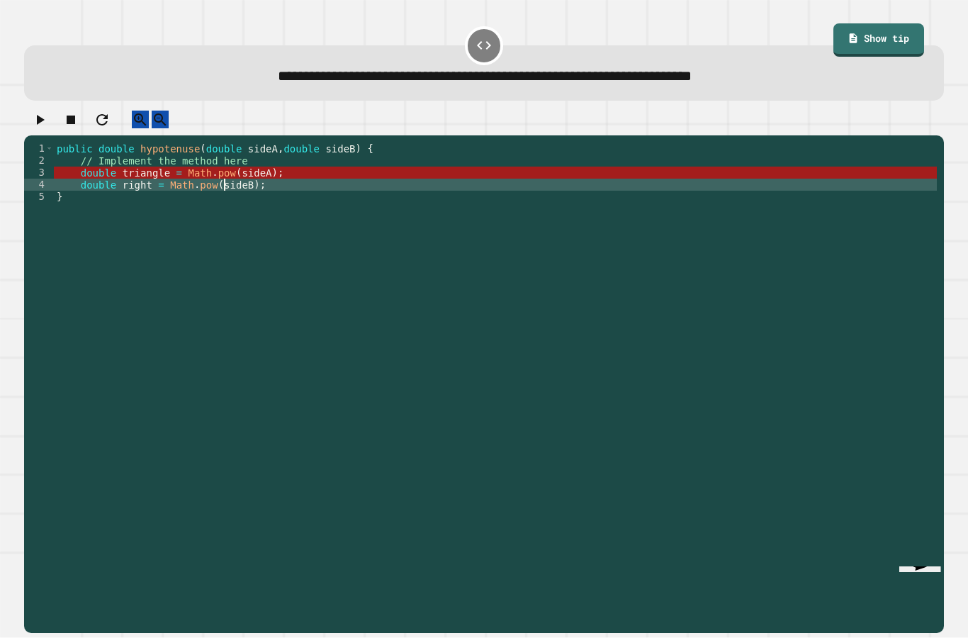
click at [224, 202] on div "public double hypotenuse ( double sideA , double sideB ) { // Implement the met…" at bounding box center [495, 413] width 883 height 542
click at [287, 201] on div "public double hypotenuse ( double sideA , double sideB ) { // Implement the met…" at bounding box center [495, 413] width 883 height 542
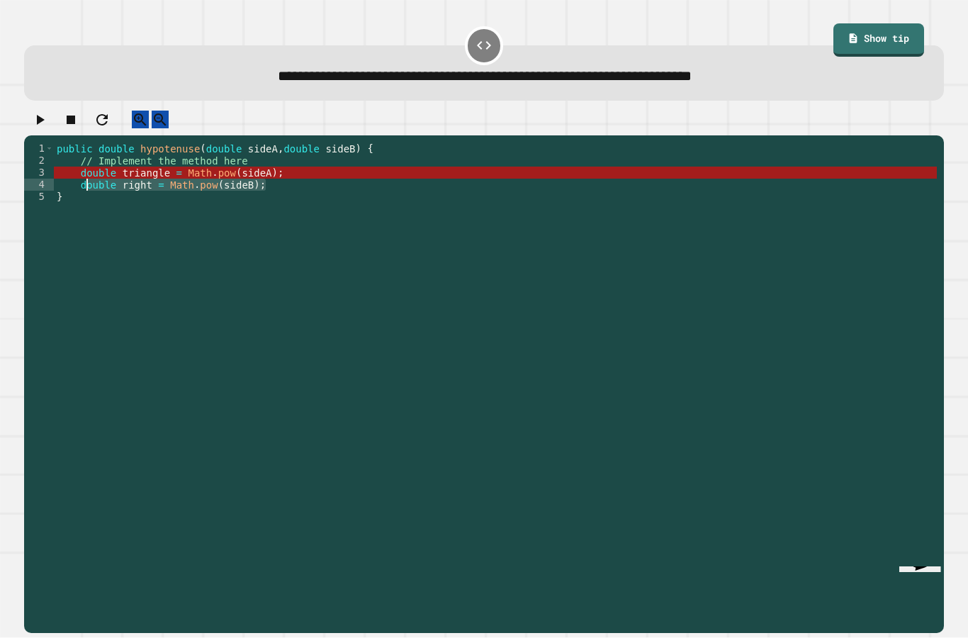
drag, startPoint x: 287, startPoint y: 201, endPoint x: 84, endPoint y: 197, distance: 202.8
click at [84, 197] on div "public double hypotenuse ( double sideA , double sideB ) { // Implement the met…" at bounding box center [495, 413] width 883 height 542
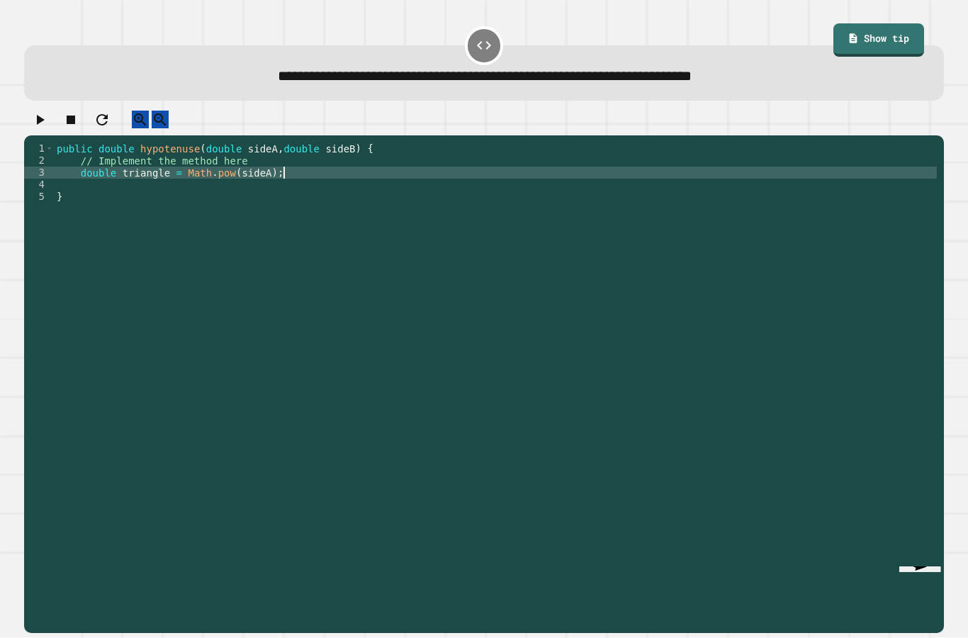
click at [286, 185] on div "public double hypotenuse ( double sideA , double sideB ) { // Implement the met…" at bounding box center [495, 413] width 883 height 542
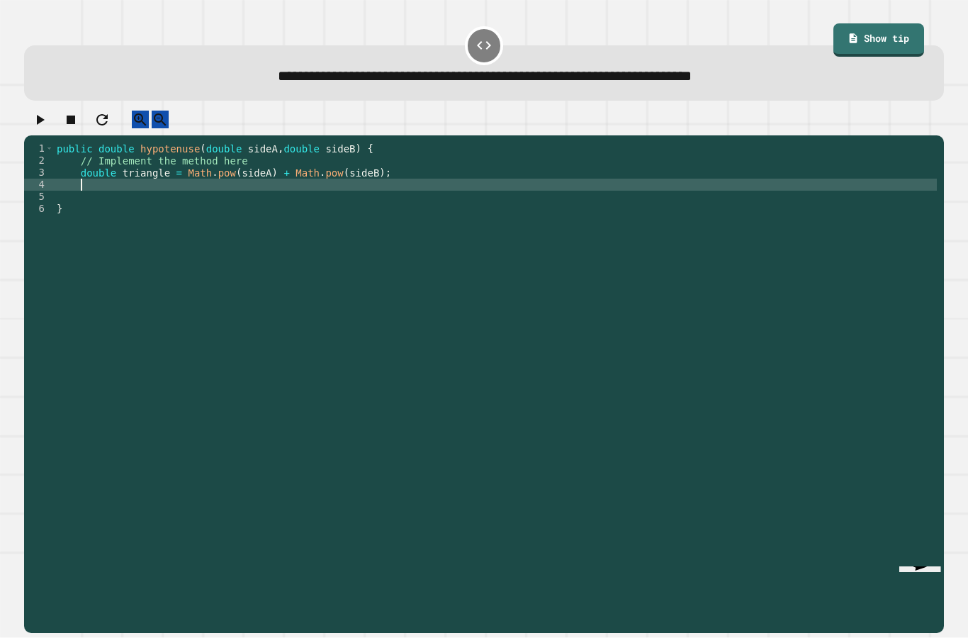
click at [44, 128] on icon "button" at bounding box center [39, 119] width 17 height 17
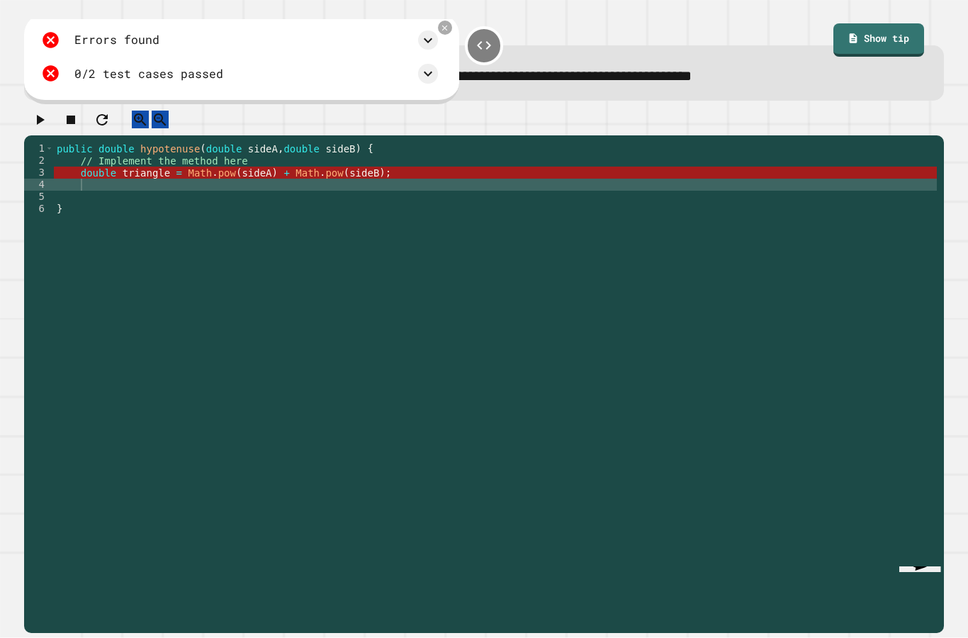
click at [145, 200] on div "public double hypotenuse ( double sideA , double sideB ) { // Implement the met…" at bounding box center [495, 413] width 883 height 542
click at [237, 185] on div "public double hypotenuse ( double sideA , double sideB ) { // Implement the met…" at bounding box center [495, 413] width 883 height 542
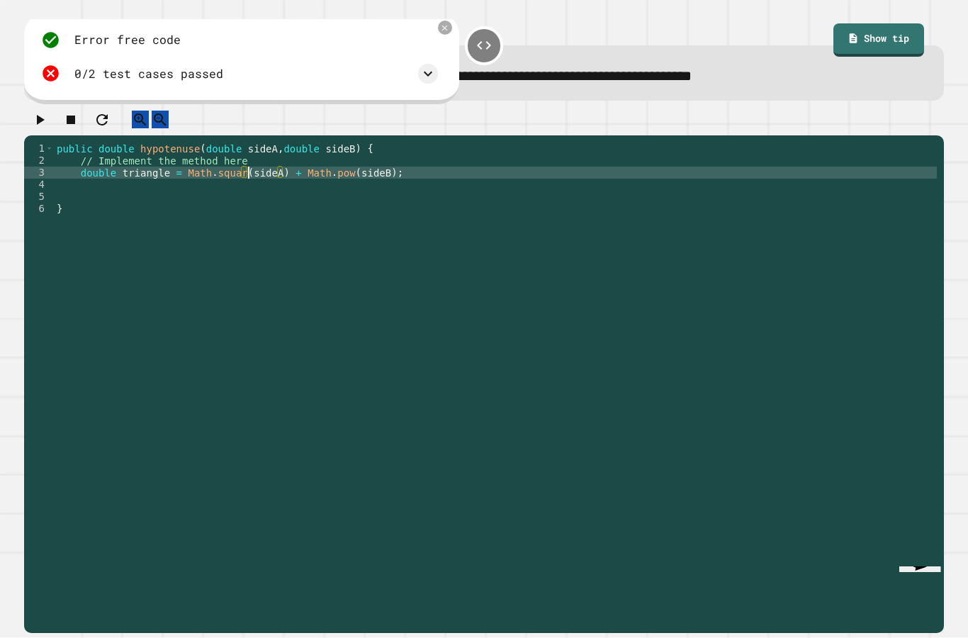
scroll to position [13, 52]
click at [360, 184] on div "public double hypotenuse ( double sideA , double sideB ) { // Implement the met…" at bounding box center [495, 413] width 883 height 542
click at [464, 205] on div "public double hypotenuse ( double sideA , double sideB ) { // Implement the met…" at bounding box center [495, 413] width 883 height 542
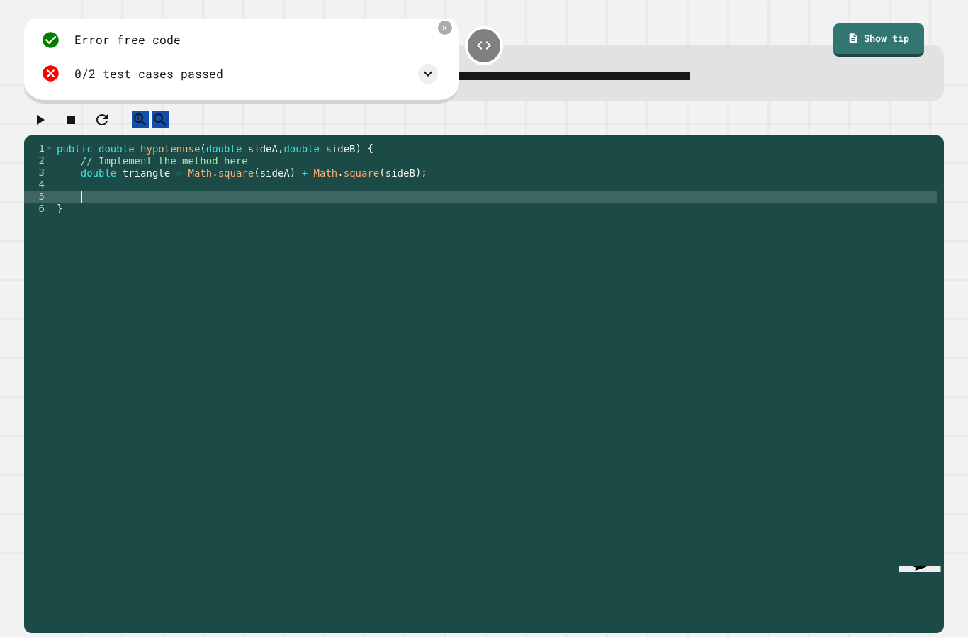
click at [452, 191] on div "public double hypotenuse ( double sideA , double sideB ) { // Implement the met…" at bounding box center [495, 413] width 883 height 542
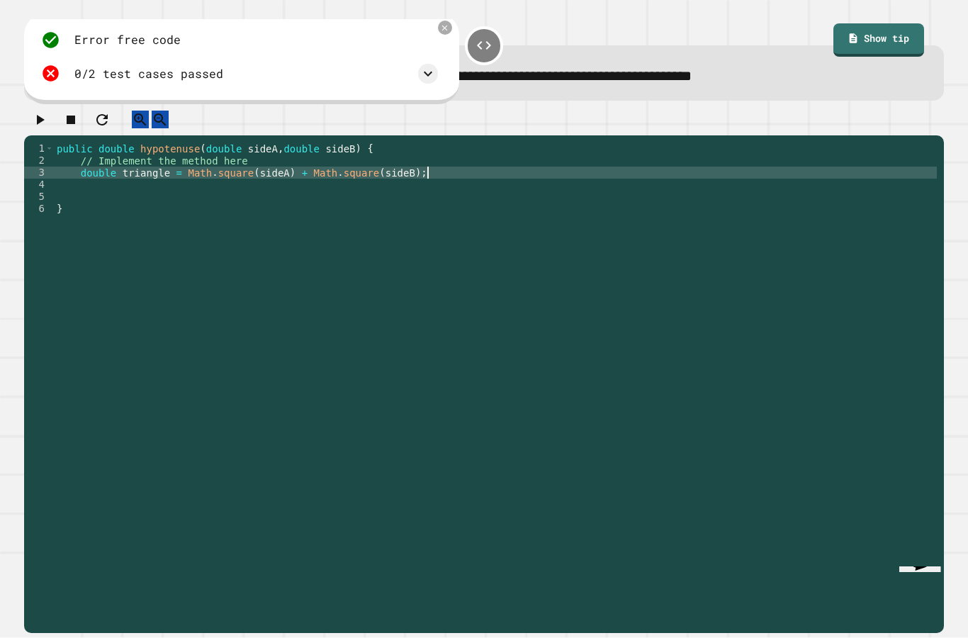
click at [245, 204] on div "public double hypotenuse ( double sideA , double sideB ) { // Implement the met…" at bounding box center [495, 413] width 883 height 542
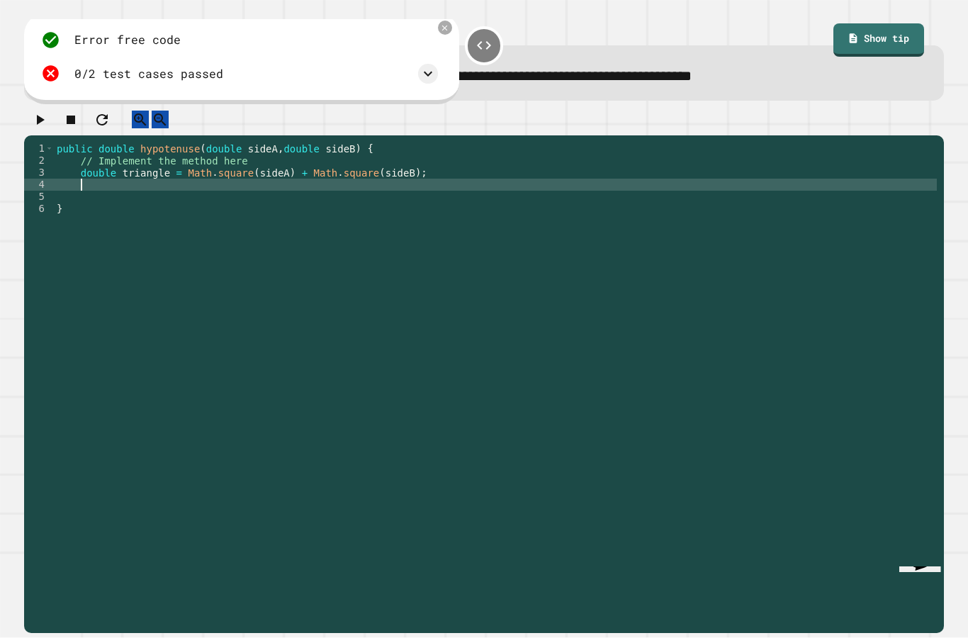
click at [254, 184] on div "public double hypotenuse ( double sideA , double sideB ) { // Implement the met…" at bounding box center [495, 413] width 883 height 542
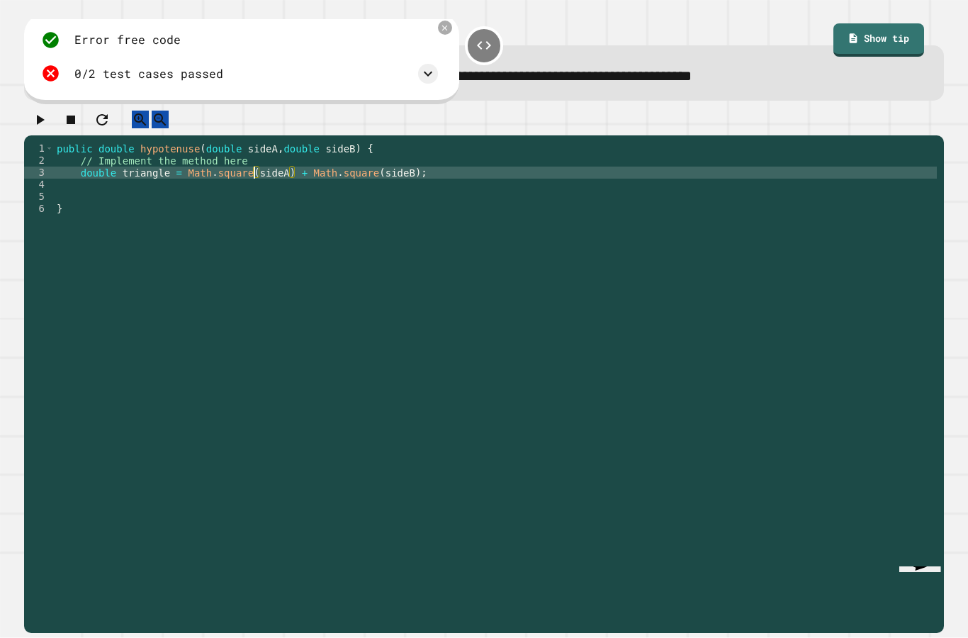
click at [253, 181] on div "public double hypotenuse ( double sideA , double sideB ) { // Implement the met…" at bounding box center [495, 413] width 883 height 542
click at [278, 185] on div "public double hypotenuse ( double sideA , double sideB ) { // Implement the met…" at bounding box center [495, 413] width 883 height 542
type textarea "**********"
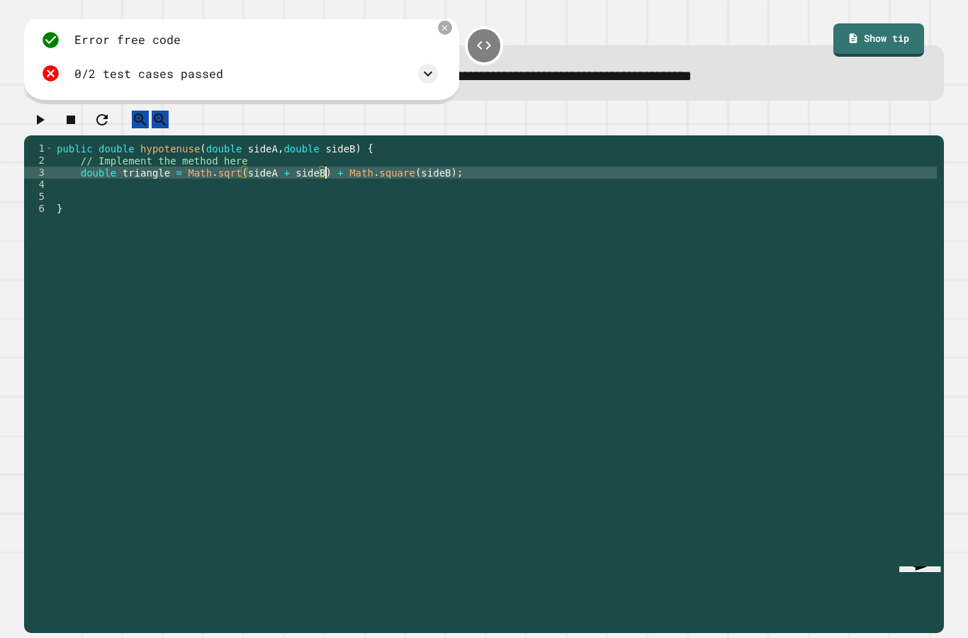
scroll to position [13, 47]
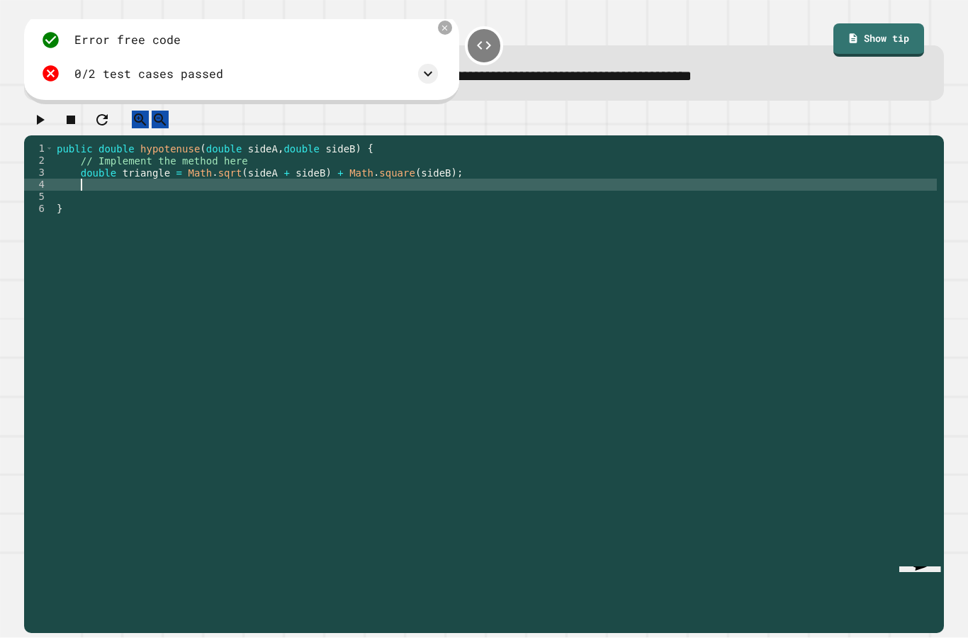
click at [509, 194] on div "public double hypotenuse ( double sideA , double sideB ) { // Implement the met…" at bounding box center [495, 413] width 883 height 542
click at [503, 186] on div "public double hypotenuse ( double sideA , double sideB ) { // Implement the met…" at bounding box center [495, 413] width 883 height 542
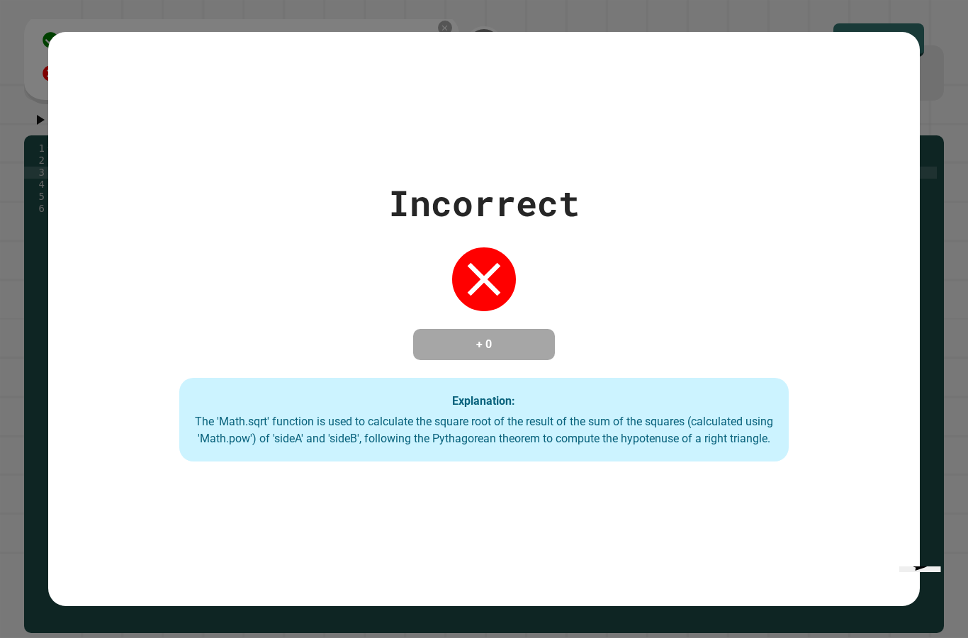
click at [184, 461] on div "Explanation: The 'Math.sqrt' function is used to calculate the square root of t…" at bounding box center [484, 420] width 610 height 84
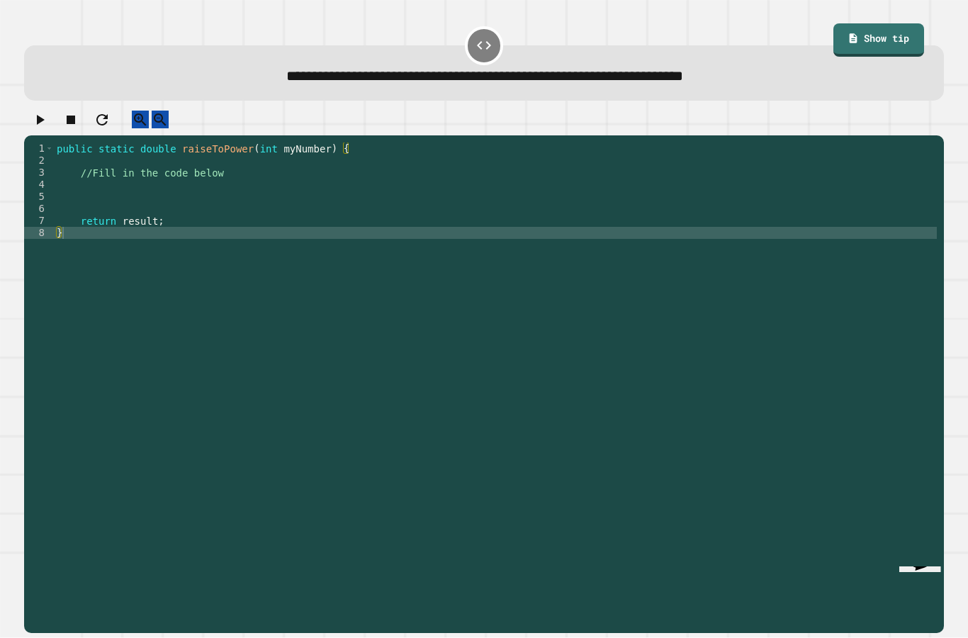
click at [218, 173] on div "public static double raiseToPower ( int myNumber ) { //Fill in the code below r…" at bounding box center [495, 413] width 883 height 542
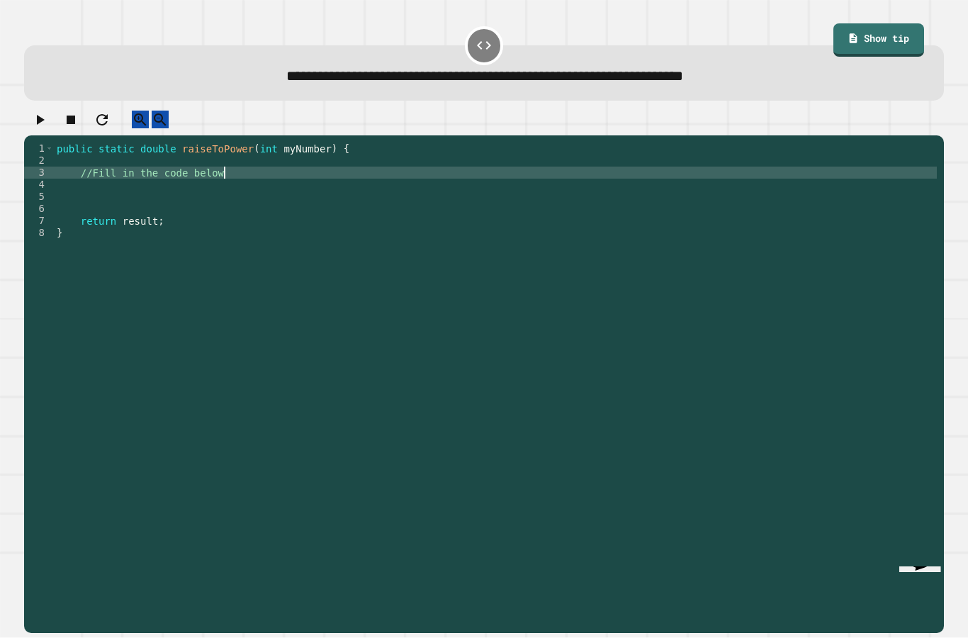
click at [236, 190] on div "public static double raiseToPower ( int myNumber ) { //Fill in the code below r…" at bounding box center [495, 413] width 883 height 542
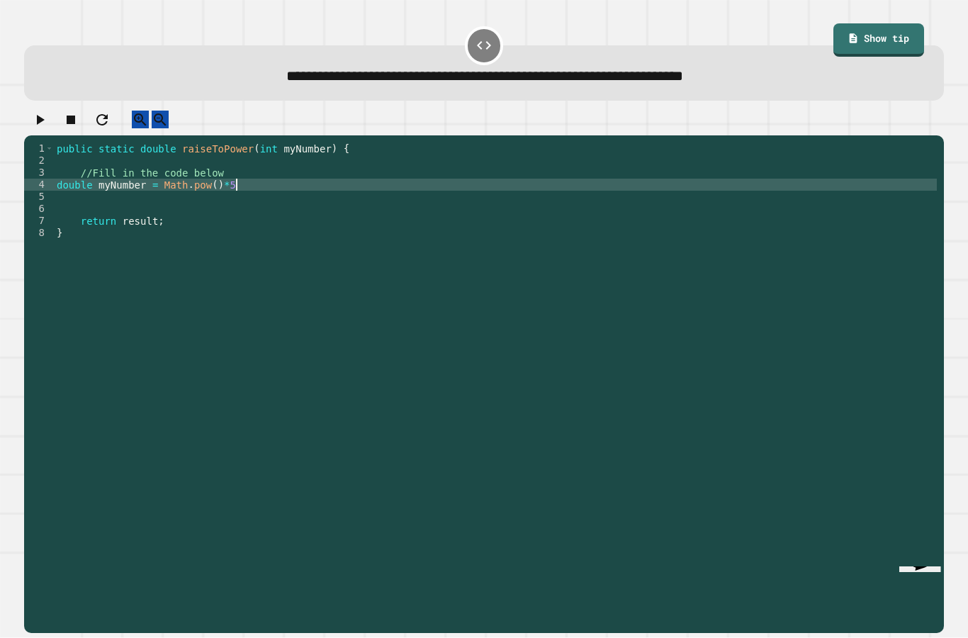
scroll to position [13, 94]
click at [164, 197] on div "public static double raiseToPower ( int myNumber ) { //Fill in the code below d…" at bounding box center [495, 413] width 883 height 542
click at [280, 197] on div "public static double raiseToPower ( int myNumber ) { //Fill in the code below d…" at bounding box center [495, 413] width 883 height 542
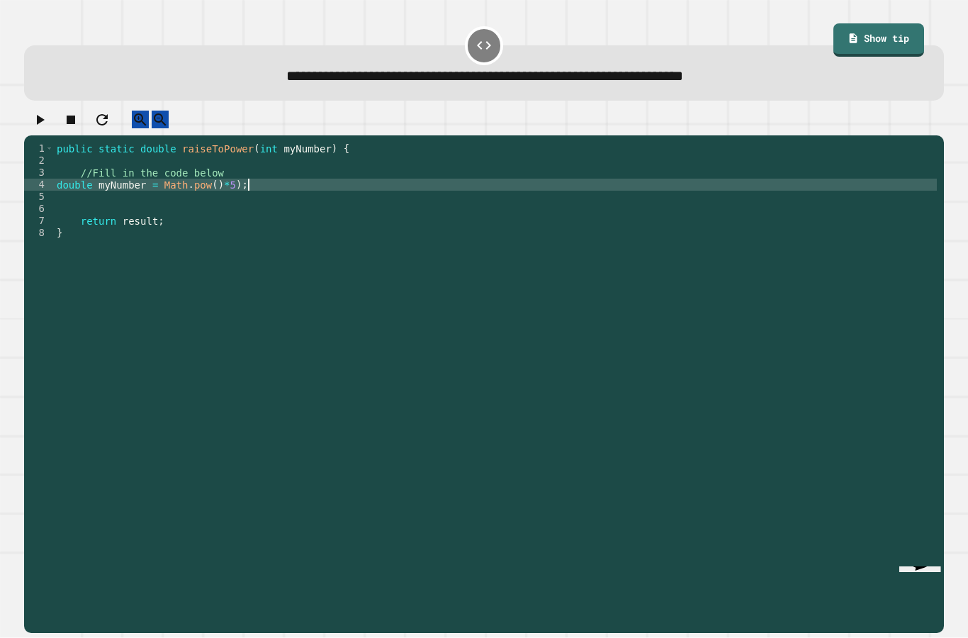
click at [228, 198] on div "public static double raiseToPower ( int myNumber ) { //Fill in the code below d…" at bounding box center [495, 413] width 883 height 542
click at [244, 203] on div "public static double raiseToPower ( int myNumber ) { //Fill in the code below d…" at bounding box center [495, 413] width 883 height 542
click at [247, 198] on div "public static double raiseToPower ( int myNumber ) { //Fill in the code below d…" at bounding box center [495, 413] width 883 height 542
click at [237, 198] on div "public static double raiseToPower ( int myNumber ) { //Fill in the code below d…" at bounding box center [495, 413] width 883 height 542
click at [230, 199] on div "public static double raiseToPower ( int myNumber ) { //Fill in the code below d…" at bounding box center [495, 413] width 883 height 542
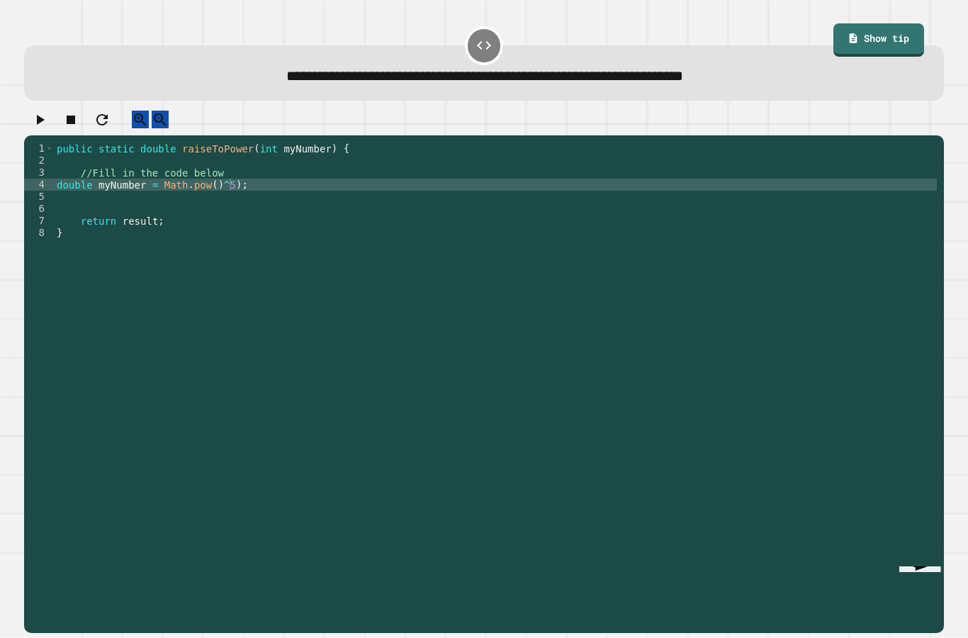
click at [46, 121] on icon "button" at bounding box center [39, 119] width 17 height 17
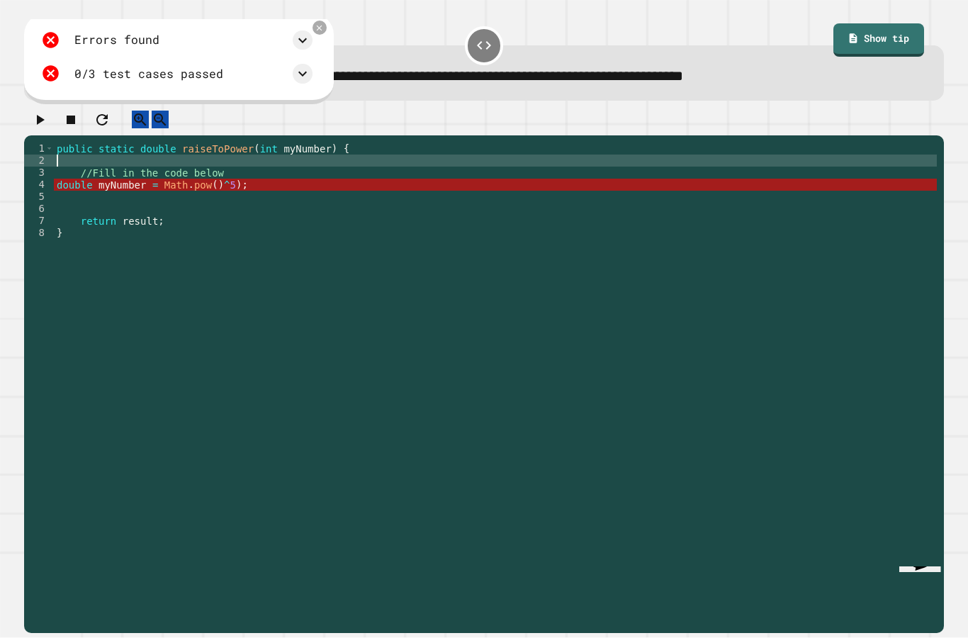
click at [222, 178] on div "public static double raiseToPower ( int myNumber ) { //Fill in the code below d…" at bounding box center [495, 413] width 883 height 542
click at [325, 30] on icon at bounding box center [319, 27] width 11 height 11
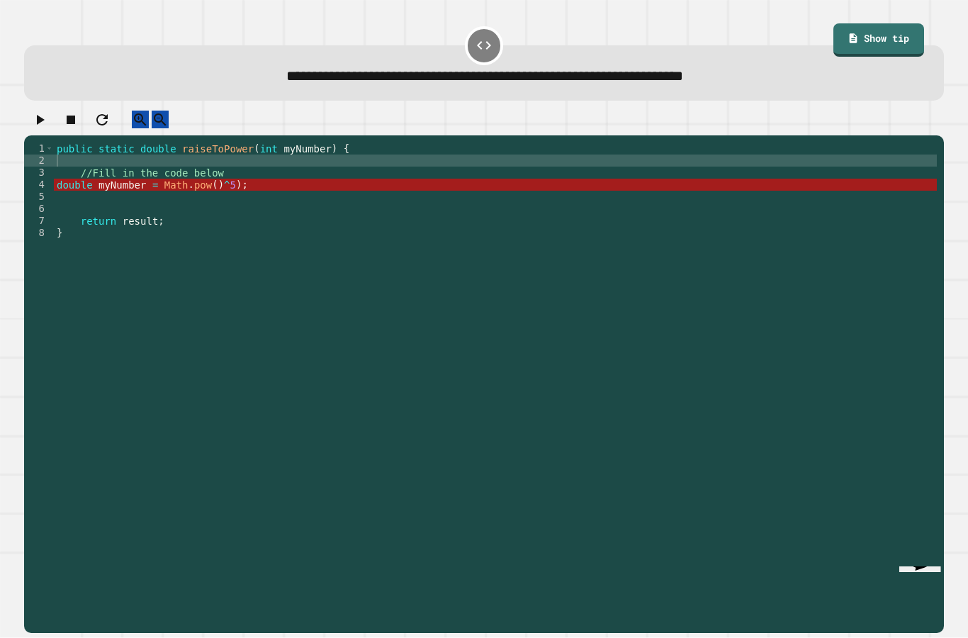
click at [233, 195] on div "public static double raiseToPower ( int myNumber ) { //Fill in the code below d…" at bounding box center [495, 413] width 883 height 542
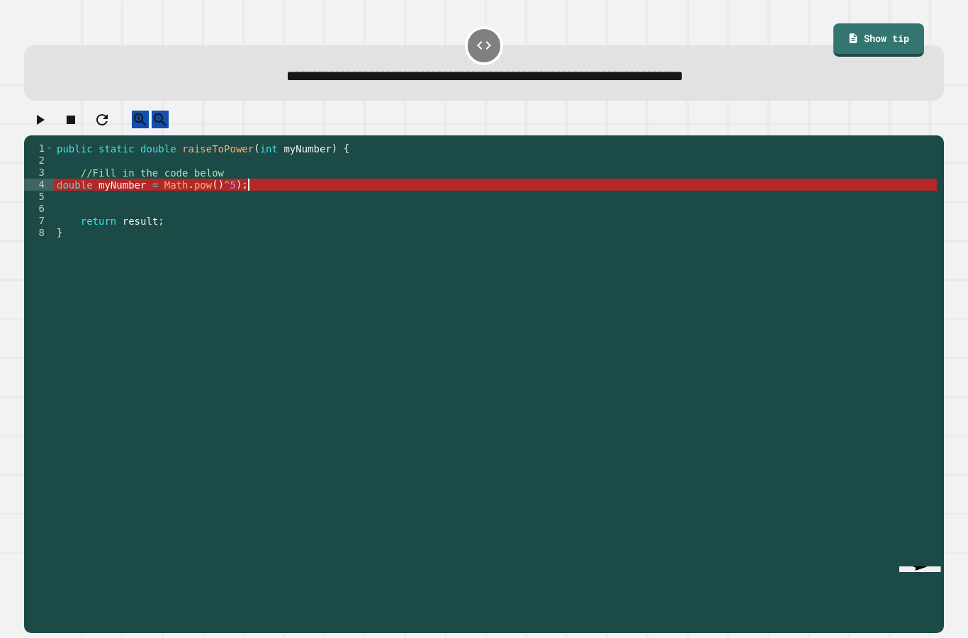
click at [269, 198] on div "public static double raiseToPower ( int myNumber ) { //Fill in the code below d…" at bounding box center [495, 413] width 883 height 542
click at [230, 196] on div "public static double raiseToPower ( int myNumber ) { //Fill in the code below d…" at bounding box center [495, 413] width 883 height 542
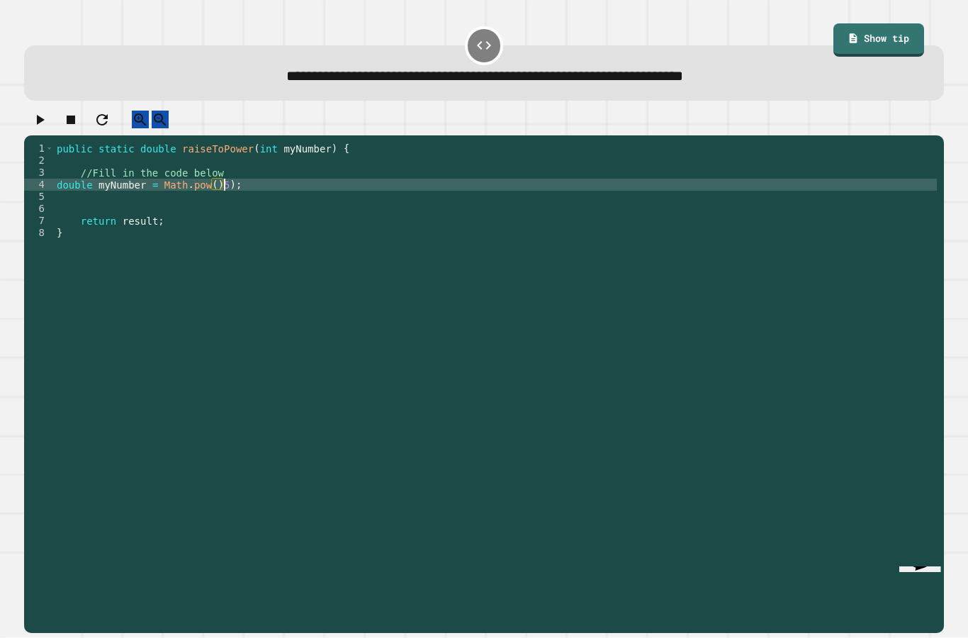
click at [44, 125] on icon "button" at bounding box center [41, 120] width 8 height 10
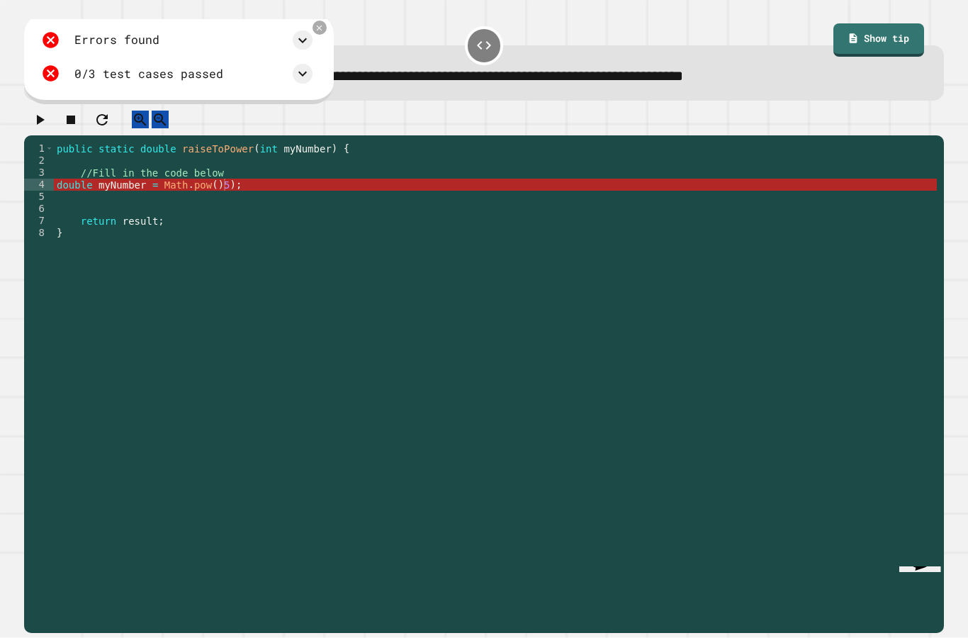
click at [229, 191] on div "public static double raiseToPower ( int myNumber ) { //Fill in the code below d…" at bounding box center [495, 413] width 883 height 542
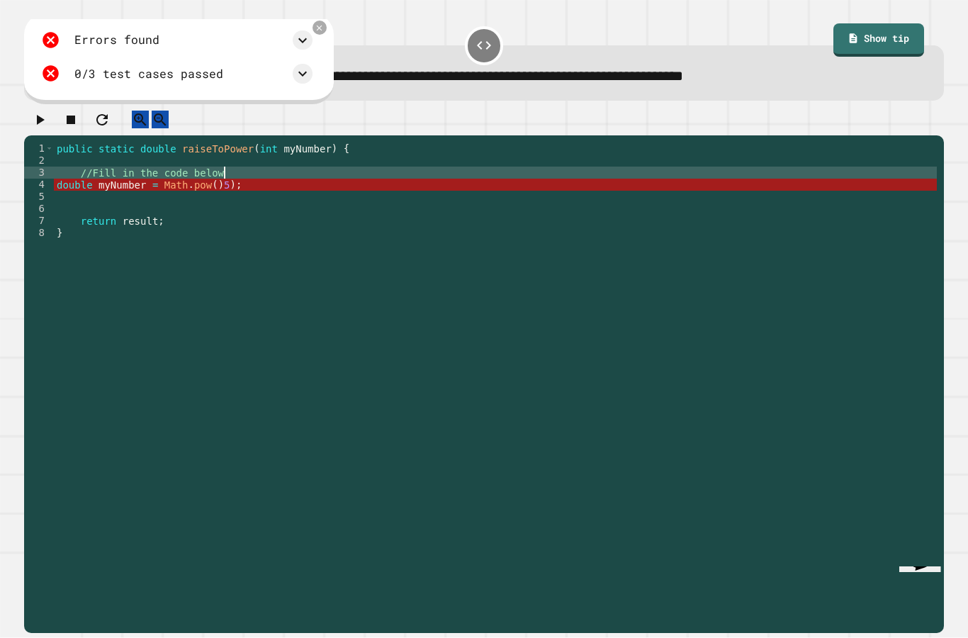
click at [228, 196] on div "public static double raiseToPower ( int myNumber ) { //Fill in the code below d…" at bounding box center [495, 413] width 883 height 542
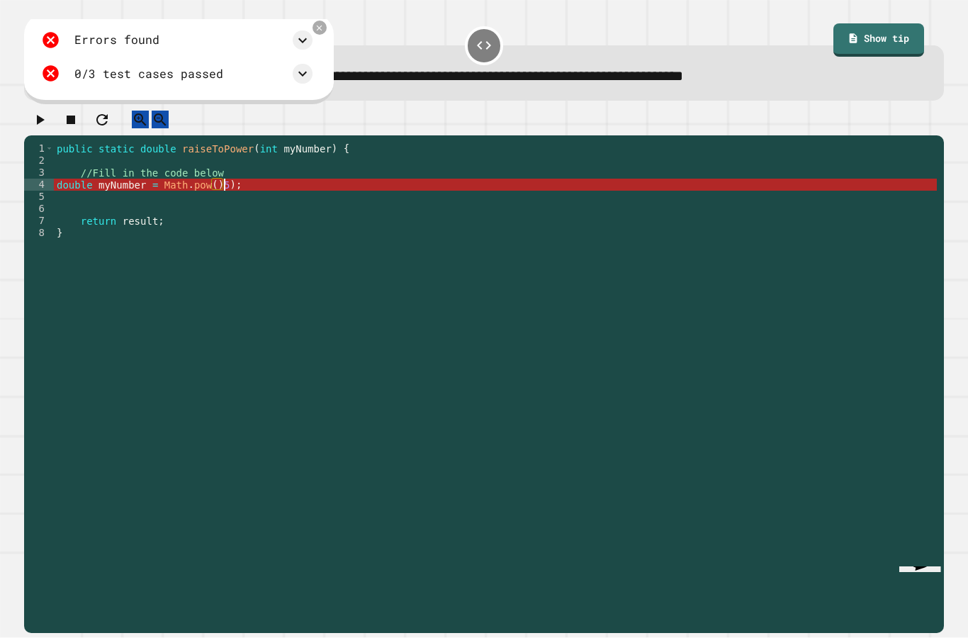
click at [223, 196] on div "public static double raiseToPower ( int myNumber ) { //Fill in the code below d…" at bounding box center [495, 413] width 883 height 542
type textarea "*********"
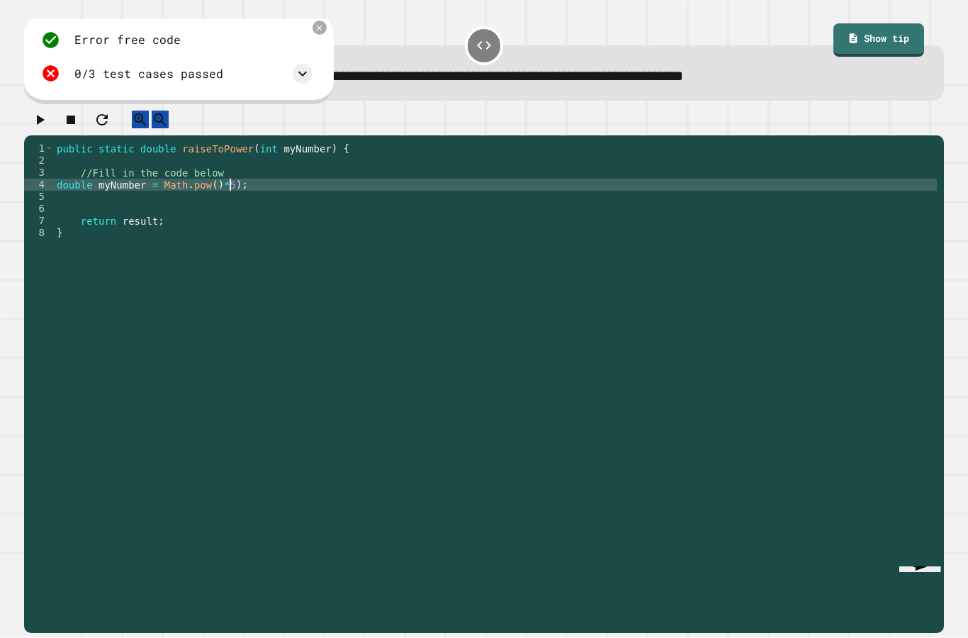
click at [101, 511] on div "public static double raiseToPower ( int myNumber ) { //Fill in the code below d…" at bounding box center [495, 413] width 883 height 542
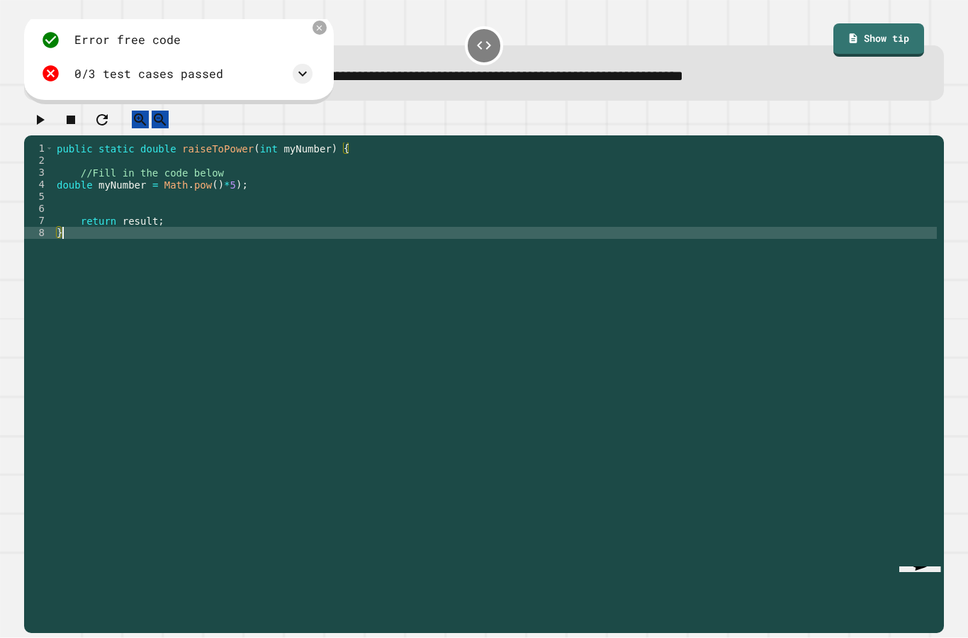
click at [316, 157] on div "public static double raiseToPower ( int myNumber ) { //Fill in the code below d…" at bounding box center [495, 413] width 883 height 542
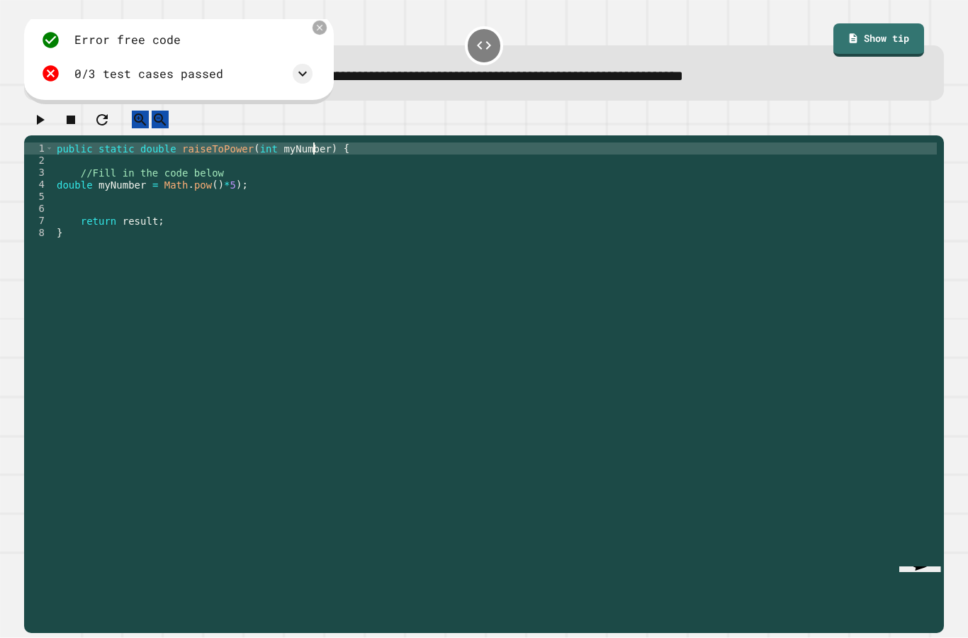
click at [325, 29] on icon at bounding box center [320, 28] width 10 height 10
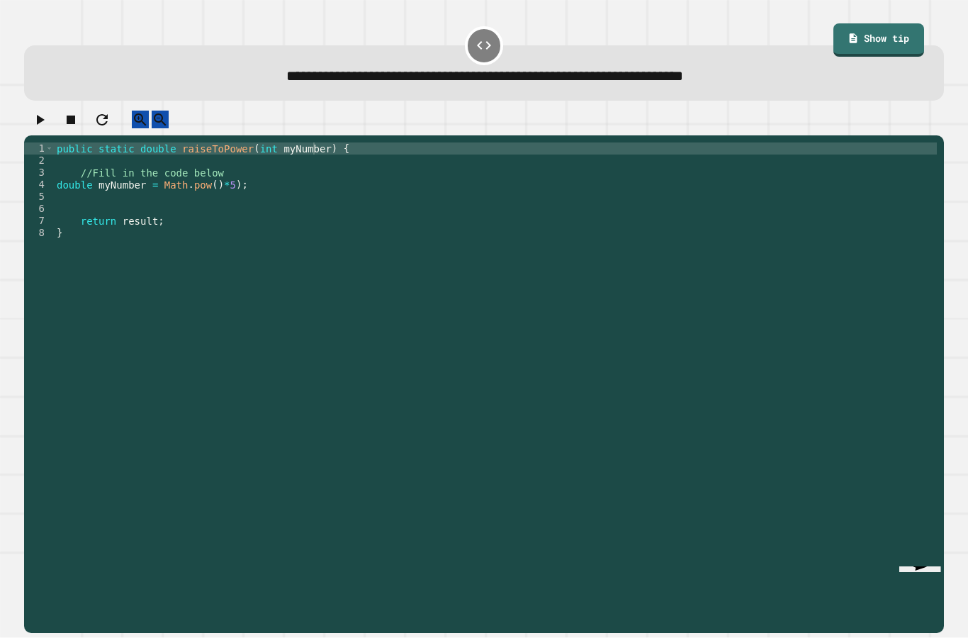
scroll to position [57, 0]
click at [162, 150] on div "public static double raiseToPower ( int myNumber ) { //Fill in the code below d…" at bounding box center [495, 413] width 883 height 542
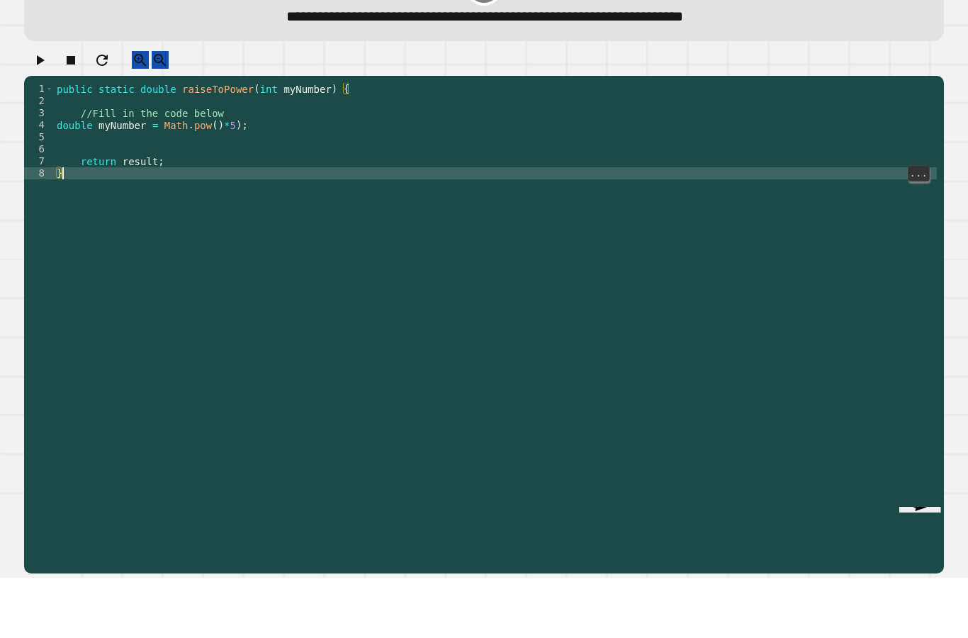
click at [140, 303] on div "public static double raiseToPower ( int myNumber ) { //Fill in the code below d…" at bounding box center [495, 413] width 883 height 542
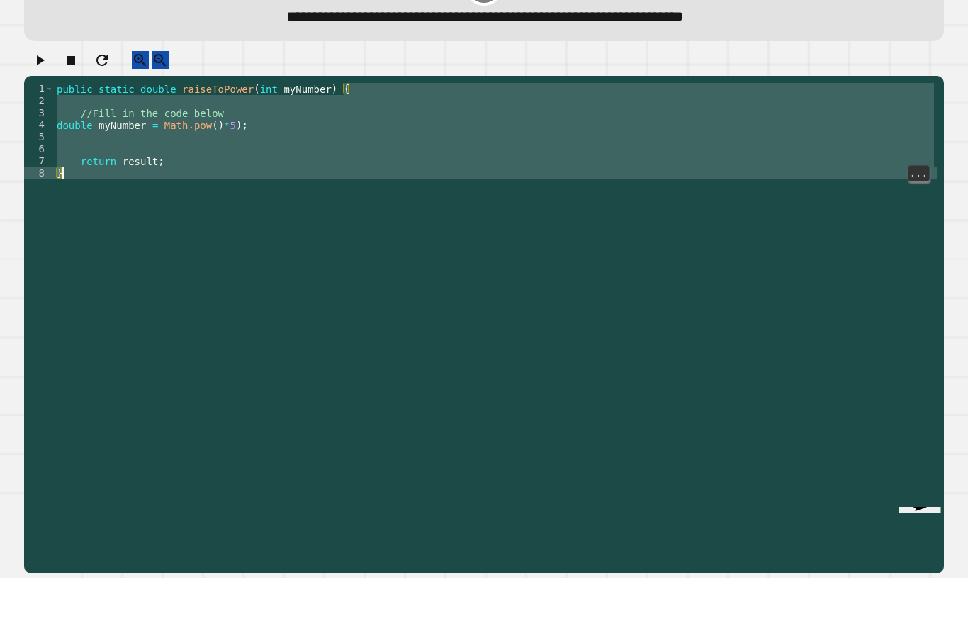
click at [130, 323] on div "public static double raiseToPower ( int myNumber ) { //Fill in the code below d…" at bounding box center [495, 413] width 883 height 542
click at [120, 346] on div "public static double raiseToPower ( int myNumber ) { //Fill in the code below d…" at bounding box center [495, 413] width 883 height 542
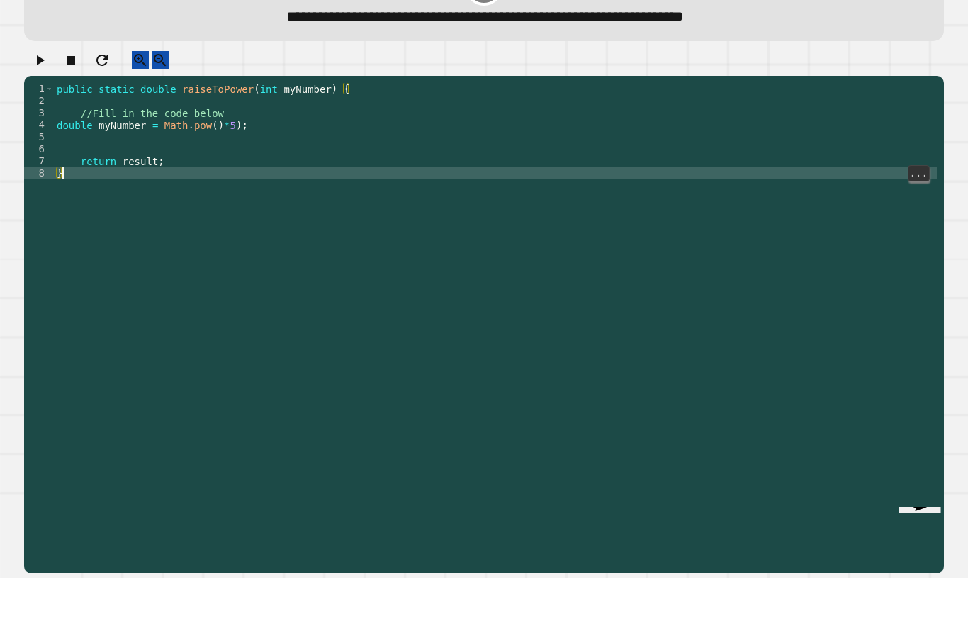
click at [156, 384] on div "public static double raiseToPower ( int myNumber ) { //Fill in the code below d…" at bounding box center [495, 413] width 883 height 542
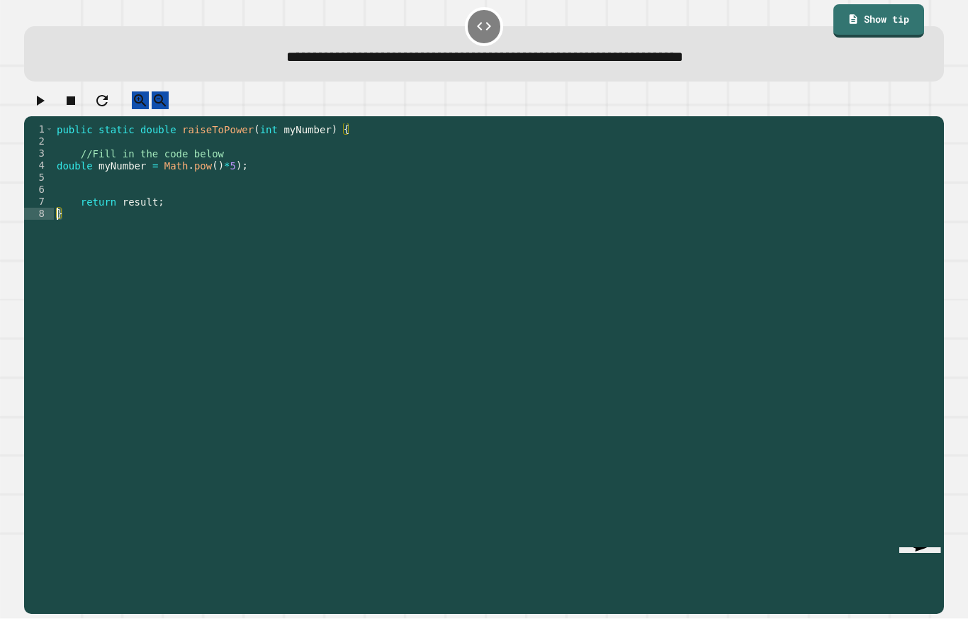
scroll to position [0, 0]
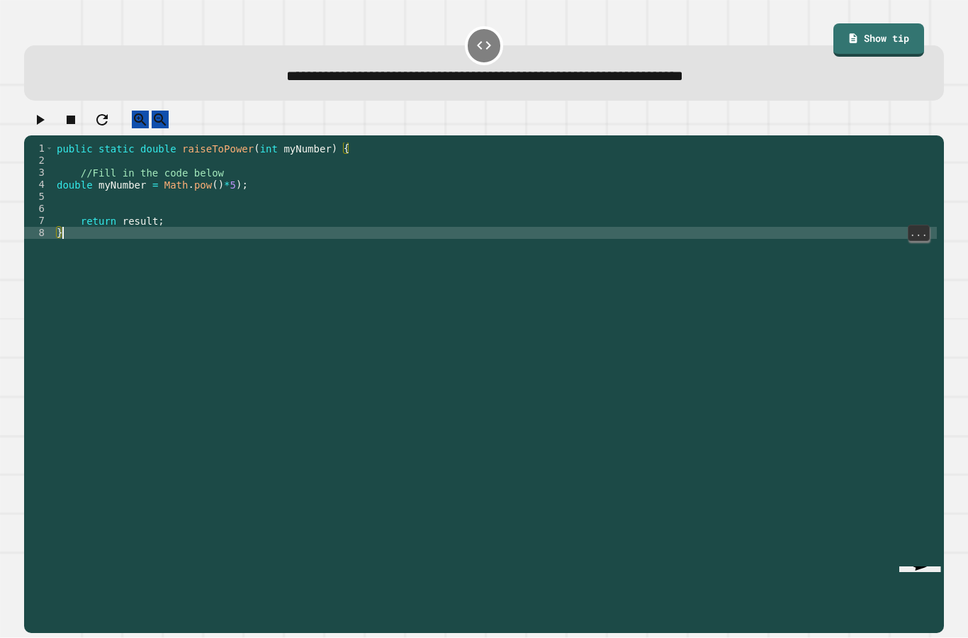
click at [157, 313] on div "public static double raiseToPower ( int myNumber ) { //Fill in the code below d…" at bounding box center [495, 413] width 883 height 542
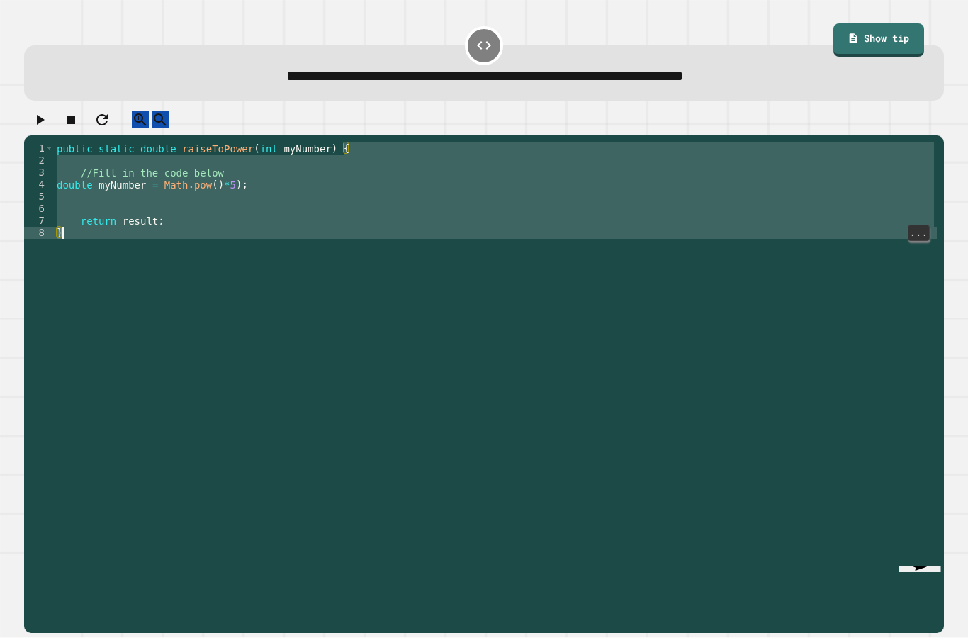
click at [140, 307] on div "public static double raiseToPower ( int myNumber ) { //Fill in the code below d…" at bounding box center [495, 413] width 883 height 542
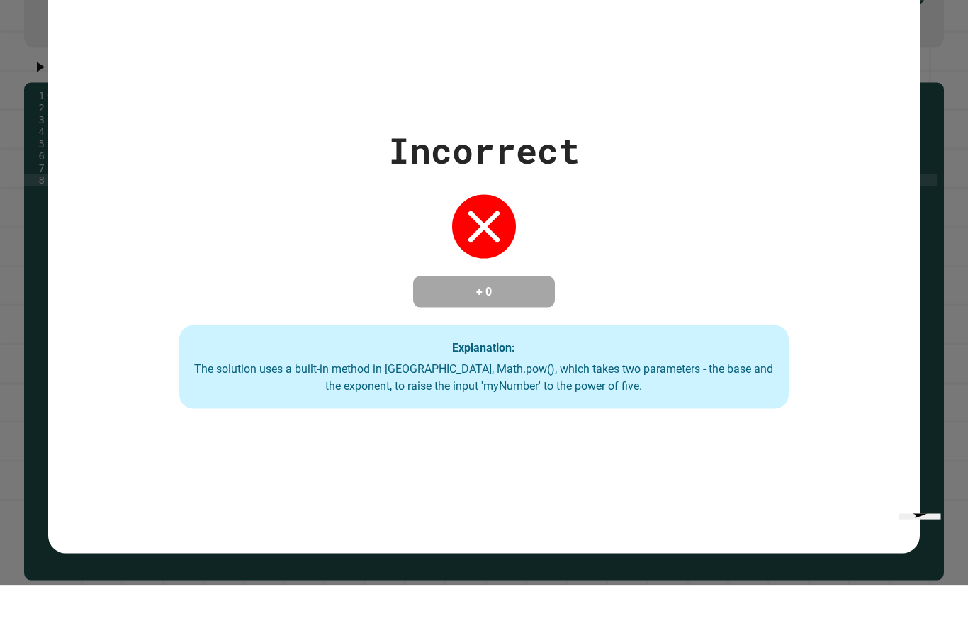
scroll to position [57, 0]
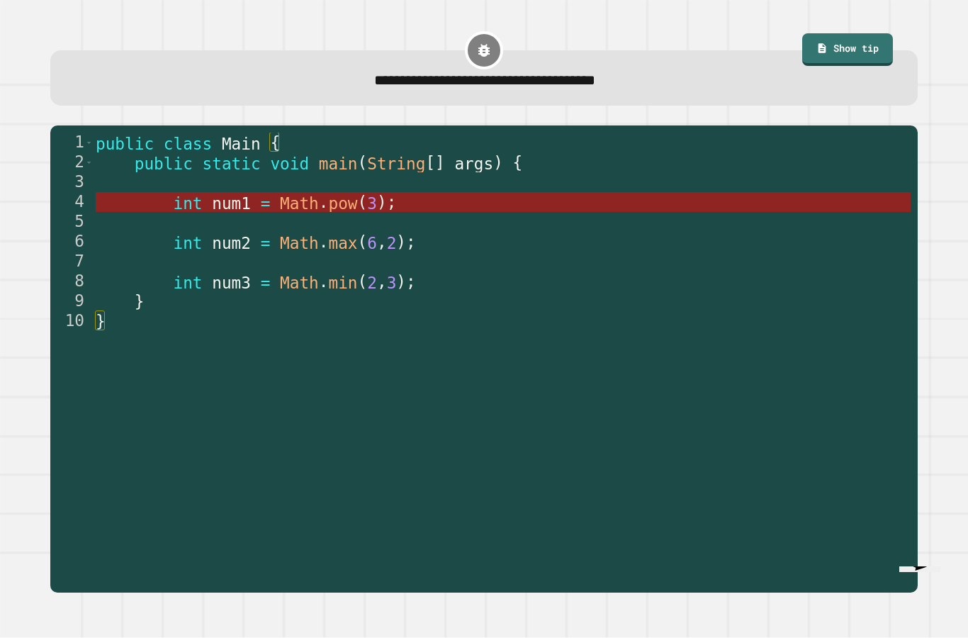
click at [233, 194] on span "num1" at bounding box center [232, 203] width 39 height 18
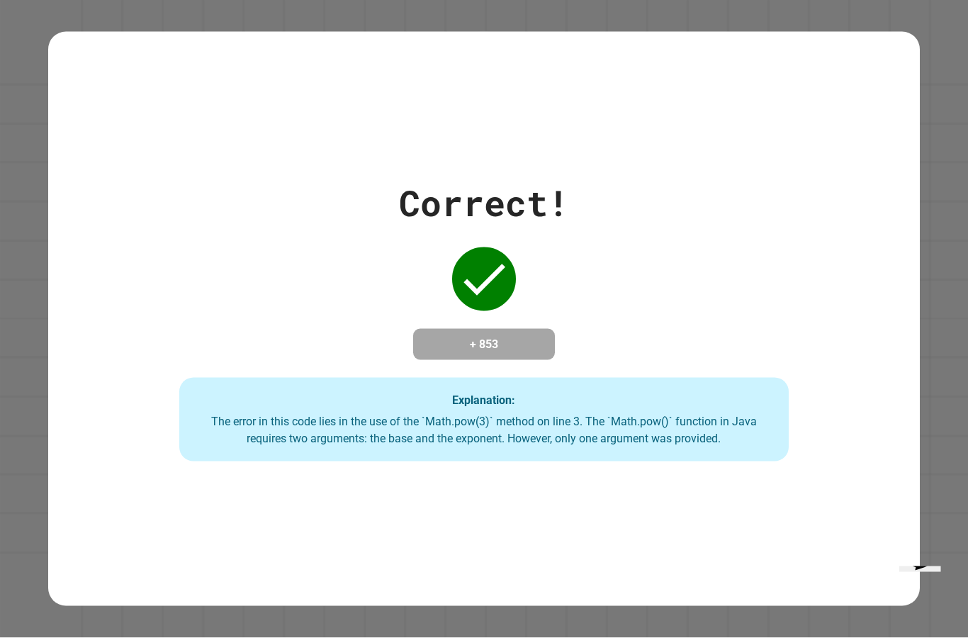
scroll to position [15, 0]
click at [196, 579] on div "Correct! + 853 Explanation: The error in this code lies in the use of the `Math…" at bounding box center [483, 319] width 871 height 574
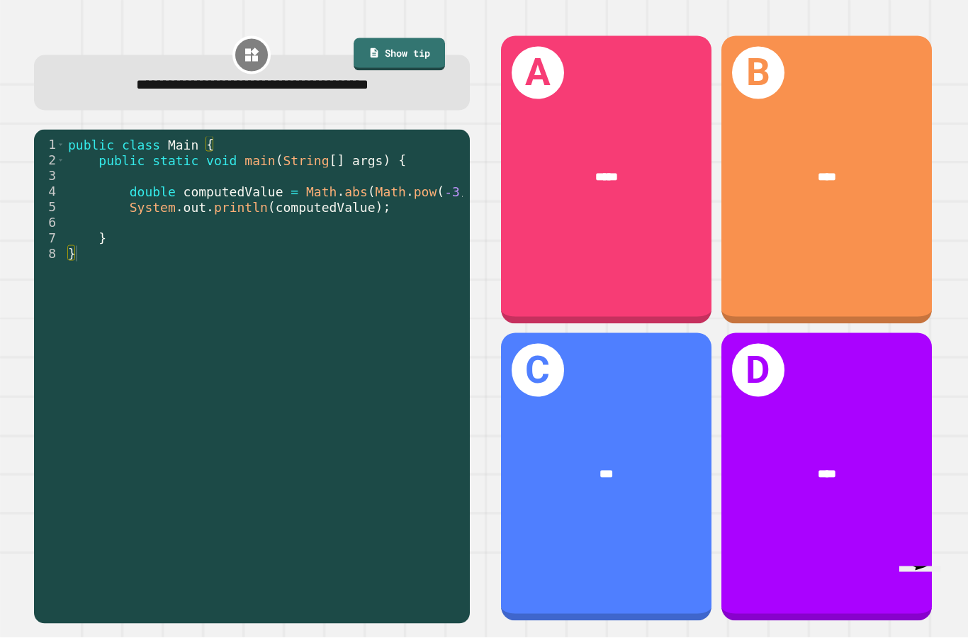
scroll to position [57, 0]
click at [845, 465] on div "****" at bounding box center [827, 474] width 163 height 18
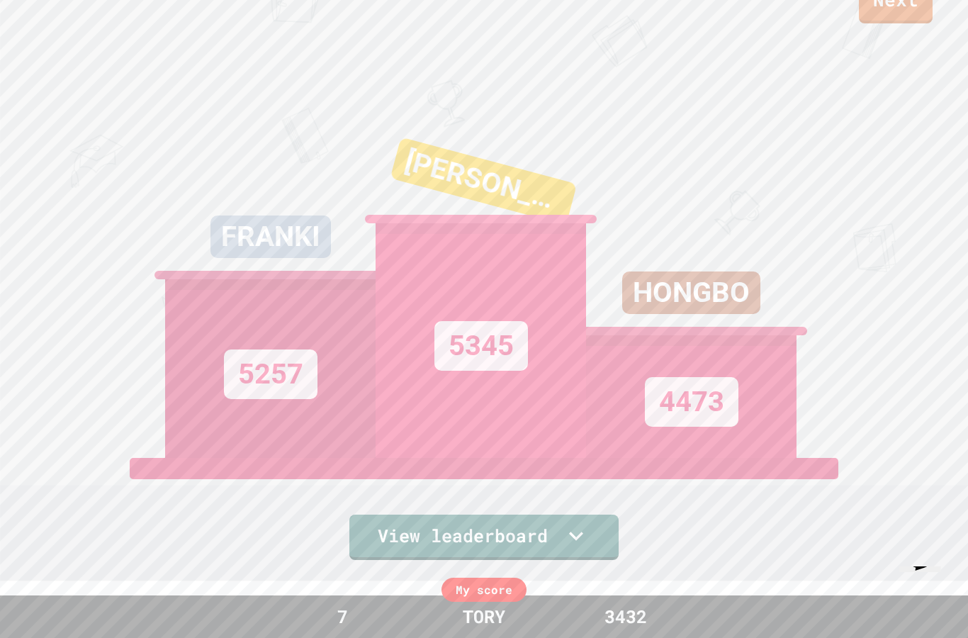
scroll to position [0, 0]
